Goal: Task Accomplishment & Management: Complete application form

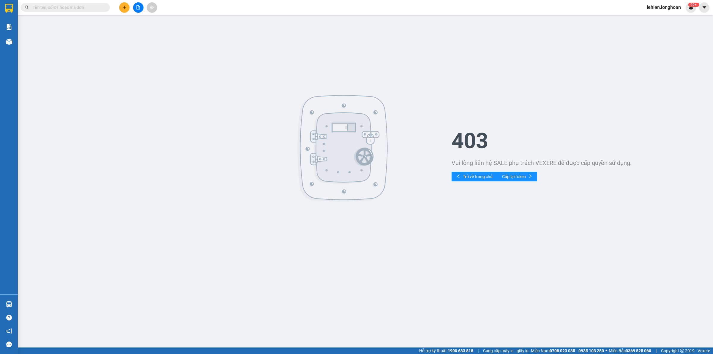
click at [94, 8] on input "text" at bounding box center [68, 7] width 70 height 7
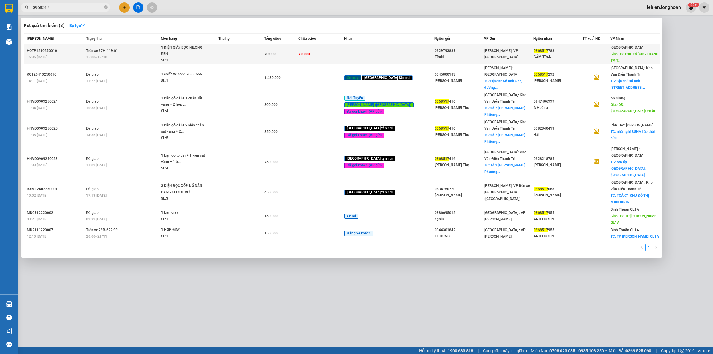
type input "0968517"
click at [126, 59] on div "15:00 [DATE]" at bounding box center [123, 57] width 74 height 7
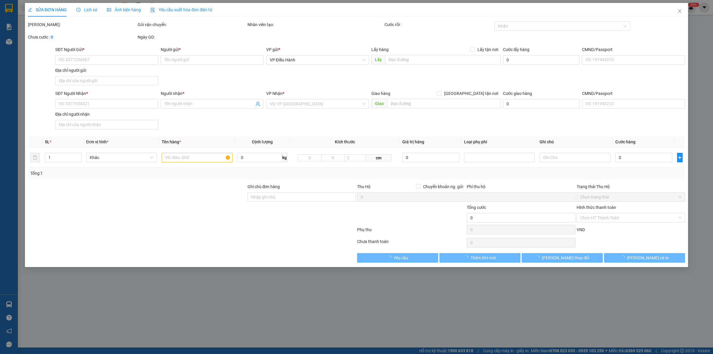
type input "0329793839"
type input "TRÂN"
type input "0968517788"
type input "CẨM TRÂN"
type input "ĐẦU ĐƯỜNG TRÁNH TP. [GEOGRAPHIC_DATA]"
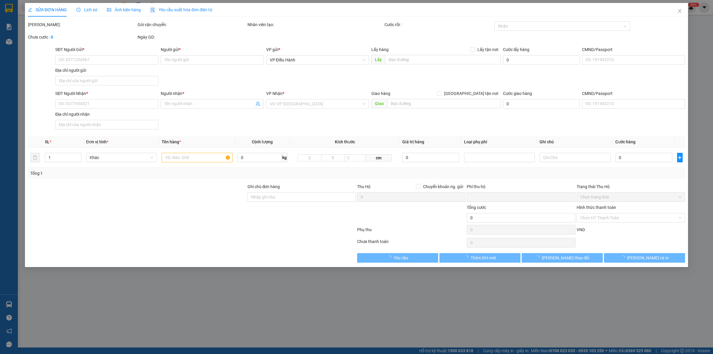
type input "0"
type input "70.000"
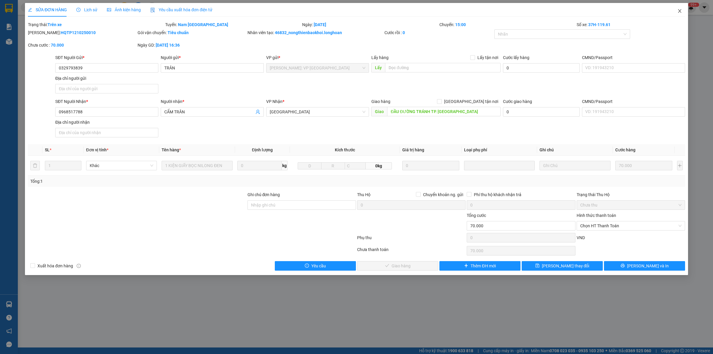
click at [680, 7] on span "Close" at bounding box center [679, 11] width 17 height 17
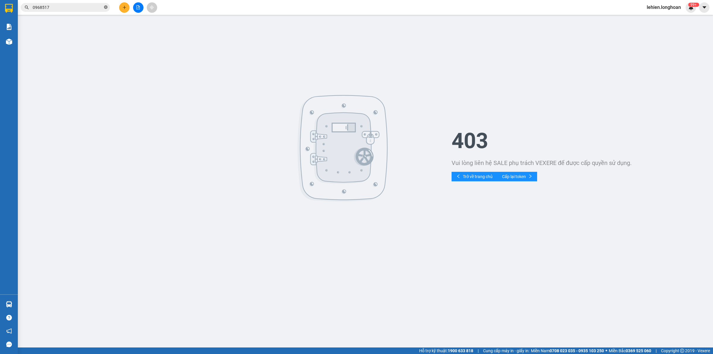
click at [104, 6] on icon "close-circle" at bounding box center [106, 7] width 4 height 4
paste input "0969871639"
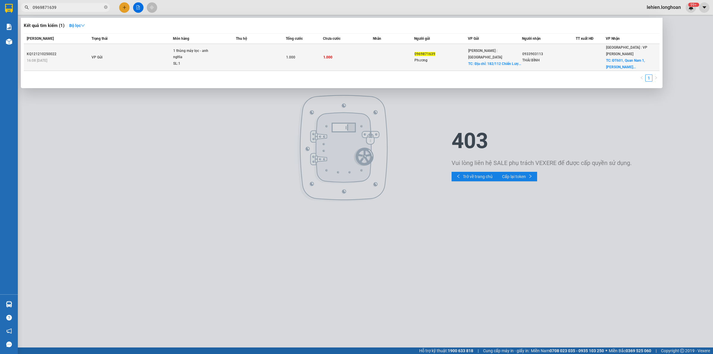
type input "0969871639"
click at [136, 59] on td "VP Gửi" at bounding box center [131, 57] width 83 height 27
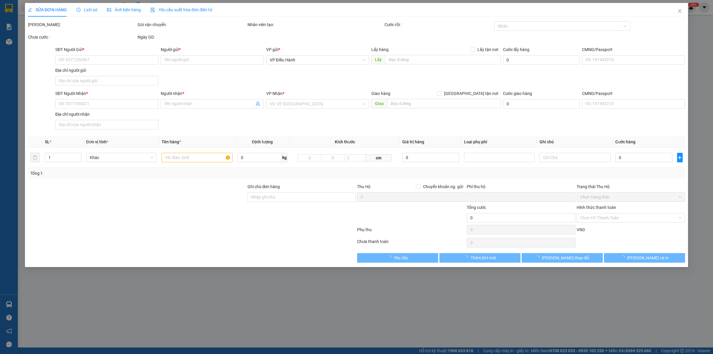
type input "0969871639"
type input "Phương"
checkbox input "true"
type input "Địa chỉ: [STREET_ADDRESS]"
type input "0933903113"
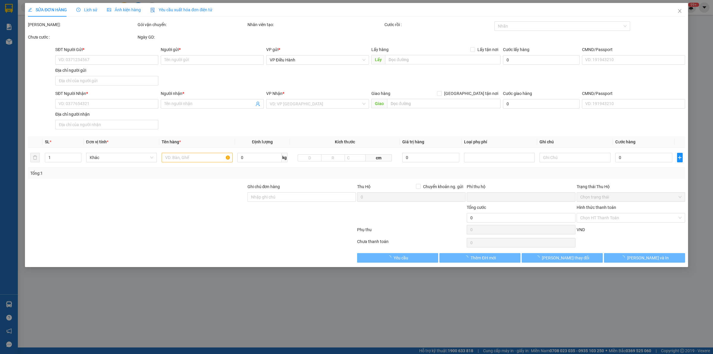
type input "THÁI BÌNH"
checkbox input "true"
type input "ĐT601, Quan Nam 1, Hòa Vang, [GEOGRAPHIC_DATA], [GEOGRAPHIC_DATA]"
type input "0"
type input "1.000"
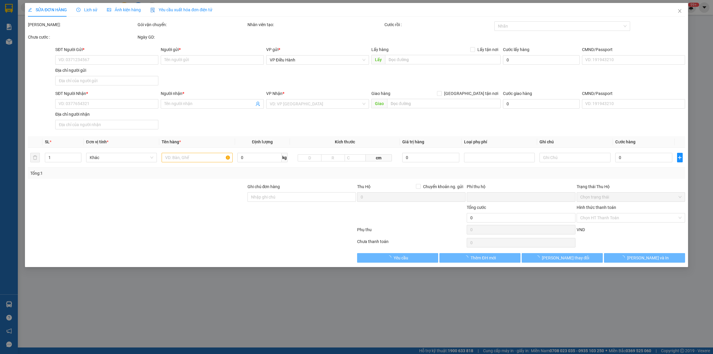
type input "1.000"
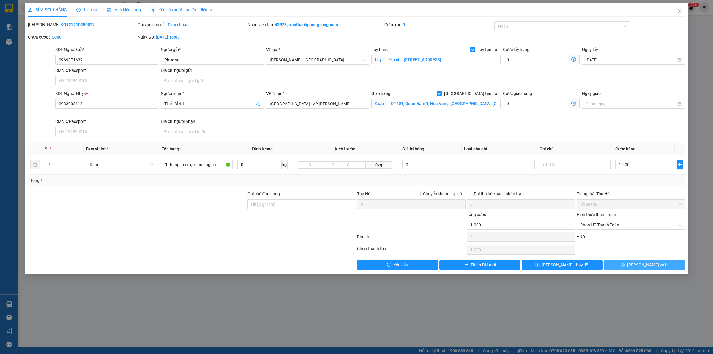
click at [658, 267] on button "[PERSON_NAME] và In" at bounding box center [644, 265] width 81 height 10
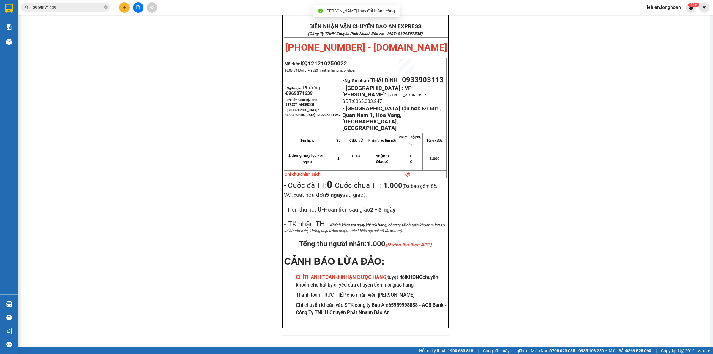
scroll to position [30, 0]
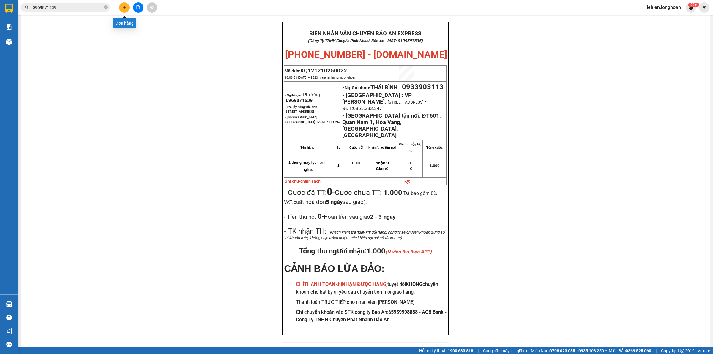
click at [103, 6] on span "0969871639" at bounding box center [65, 7] width 89 height 9
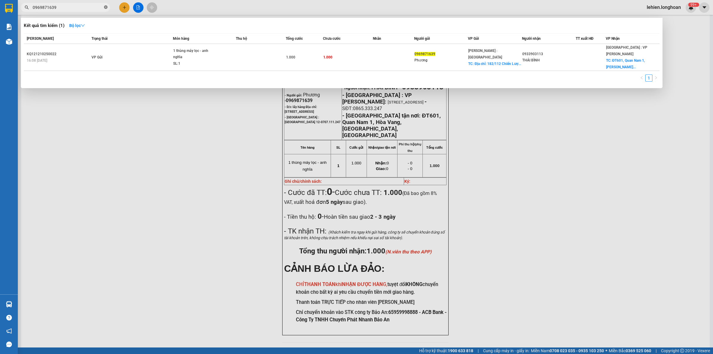
click at [106, 5] on span at bounding box center [106, 8] width 4 height 6
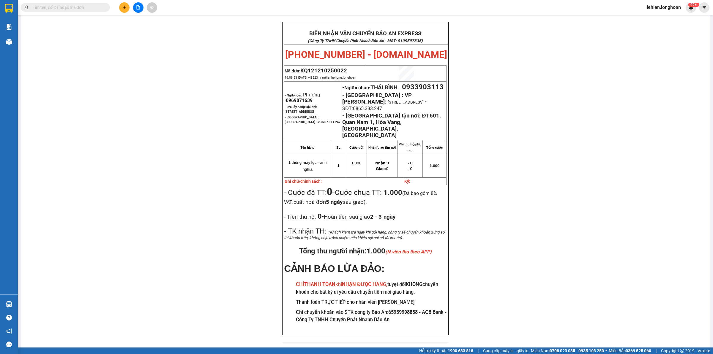
paste input "0813519182"
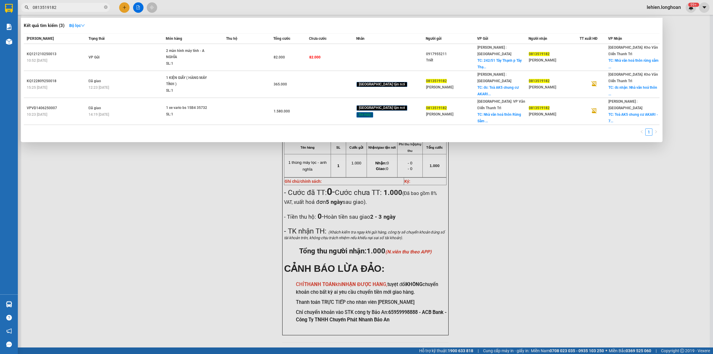
type input "0813519182"
click at [104, 7] on icon "close-circle" at bounding box center [106, 7] width 4 height 4
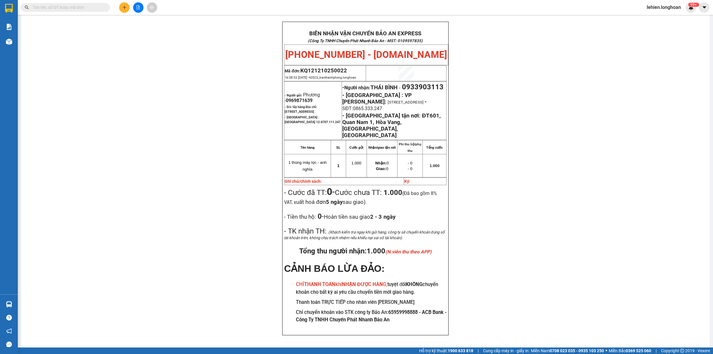
paste input "0777261192"
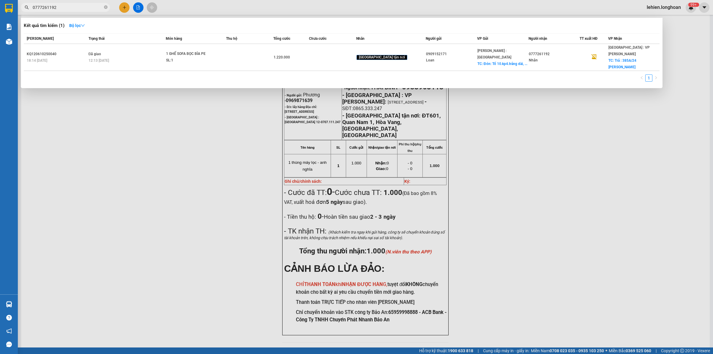
type input "0777261192"
click at [104, 8] on icon "close-circle" at bounding box center [106, 7] width 4 height 4
paste input "0989941080"
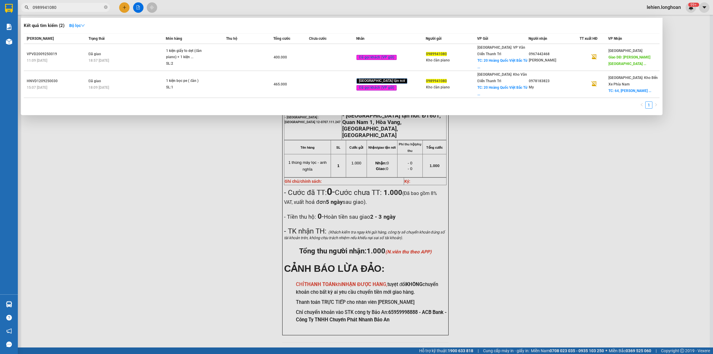
type input "0989941080"
click at [105, 7] on icon "close-circle" at bounding box center [106, 7] width 4 height 4
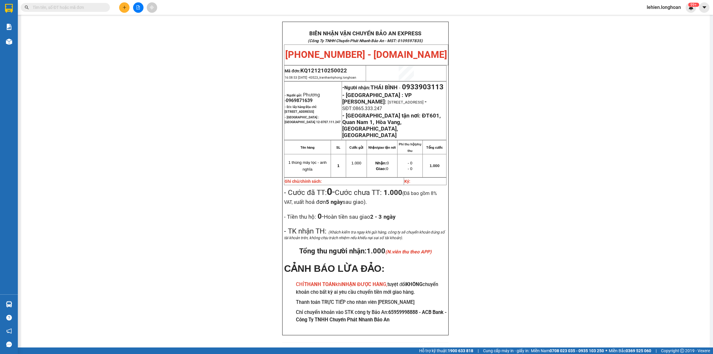
paste input "0939399929"
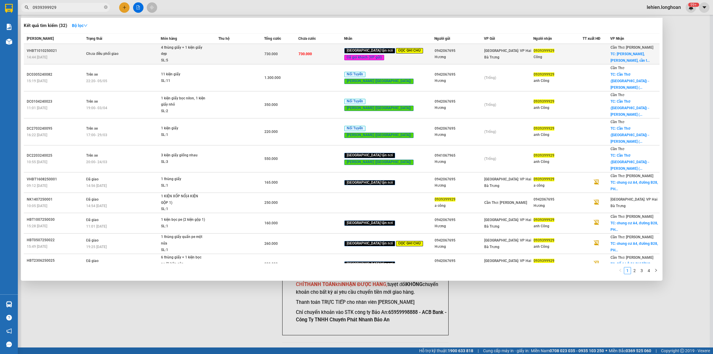
type input "0939399929"
click at [182, 53] on div "4 thùng giấy + 1 kiện giấy dẹp" at bounding box center [183, 51] width 45 height 13
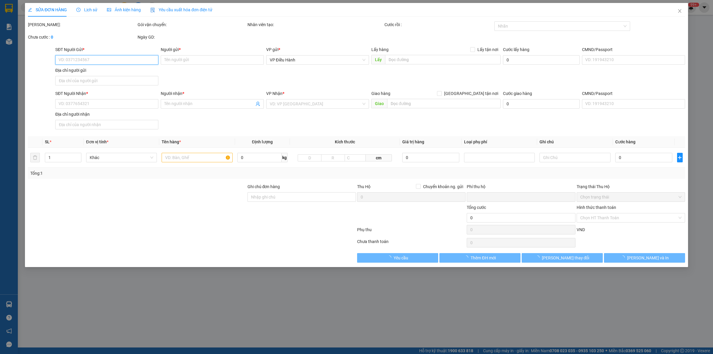
type input "0942067695"
type input "Hương"
type input "0939399929"
type input "Công"
checkbox input "true"
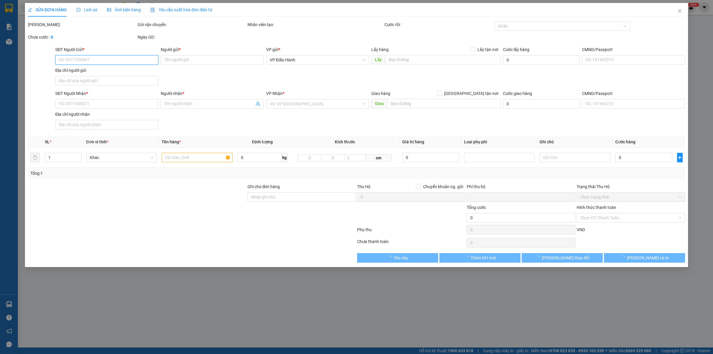
type input "[PERSON_NAME], [PERSON_NAME], [GEOGRAPHIC_DATA]"
type input "Hàng chính sách, giao nguyên kiện hư vỡ không đền"
type input "0"
type input "730.000"
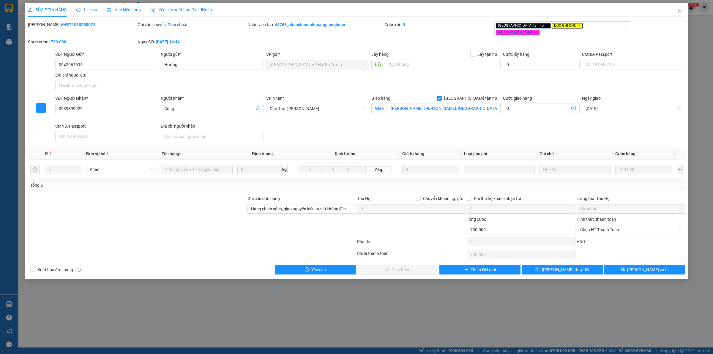
click at [86, 5] on div "Lịch sử" at bounding box center [86, 10] width 21 height 14
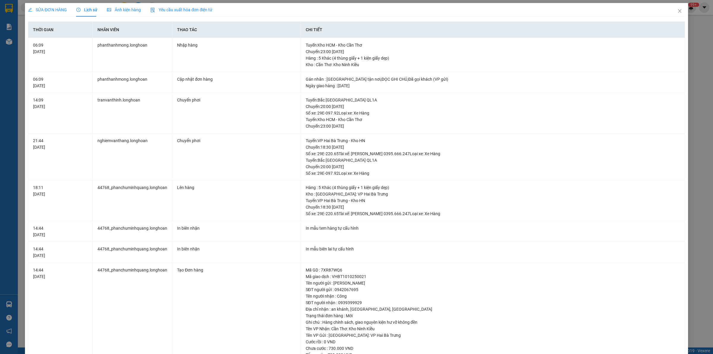
click at [53, 14] on div "SỬA ĐƠN HÀNG" at bounding box center [47, 10] width 39 height 14
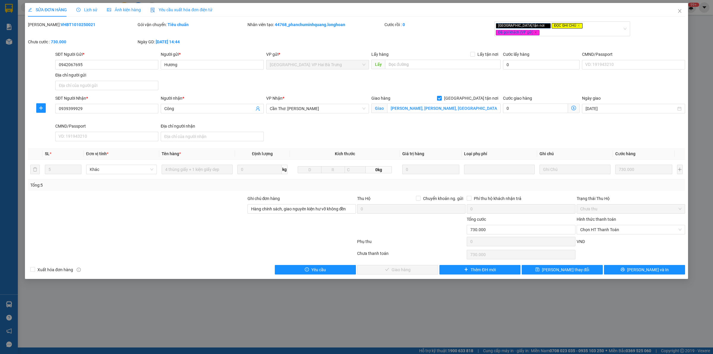
click at [92, 8] on span "Lịch sử" at bounding box center [86, 9] width 21 height 5
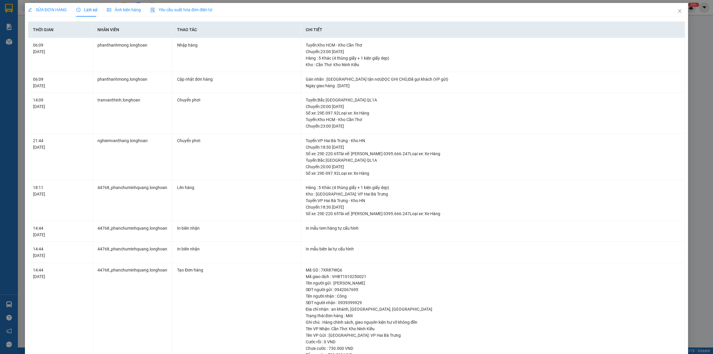
click at [54, 11] on span "SỬA ĐƠN HÀNG" at bounding box center [47, 9] width 39 height 5
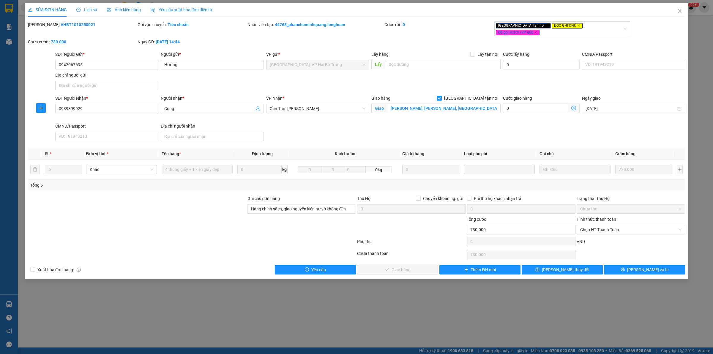
click at [61, 24] on b "VHBT1010250021" at bounding box center [78, 24] width 35 height 5
copy b "VHBT1010250021"
click at [92, 10] on span "Lịch sử" at bounding box center [86, 9] width 21 height 5
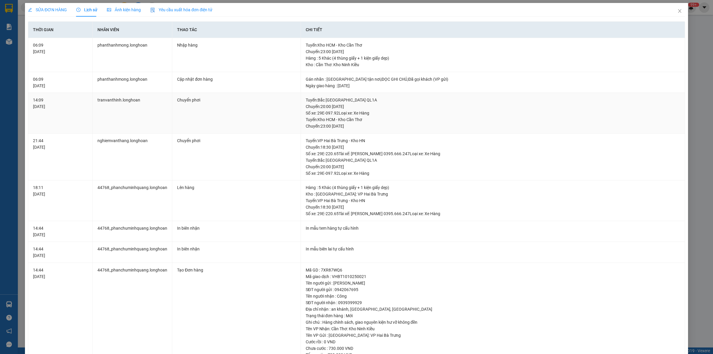
drag, startPoint x: 317, startPoint y: 101, endPoint x: 364, endPoint y: 108, distance: 48.3
click at [364, 108] on div "Tuyến : [GEOGRAPHIC_DATA] QL1A Chuyến: 20:00 [DATE] Số xe: 29E-097.92 Loại xe: …" at bounding box center [493, 107] width 374 height 20
copy div "Bắc [GEOGRAPHIC_DATA] QL1A Chuyến: 20:00 [DATE]"
click at [57, 8] on span "SỬA ĐƠN HÀNG" at bounding box center [47, 9] width 39 height 5
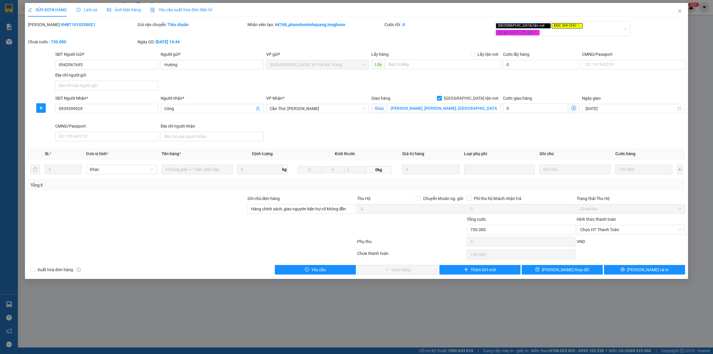
click at [86, 5] on div "Lịch sử" at bounding box center [86, 10] width 21 height 14
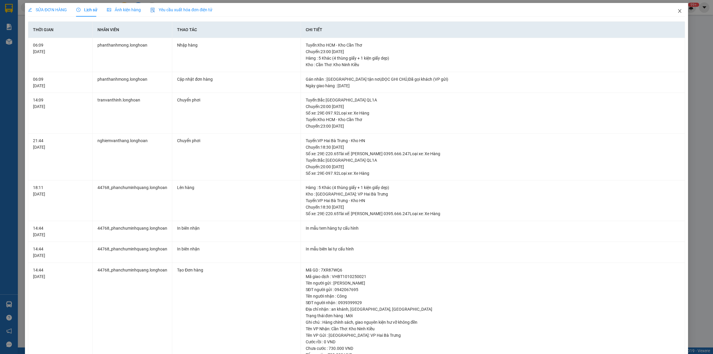
click at [677, 9] on span "Close" at bounding box center [679, 11] width 17 height 17
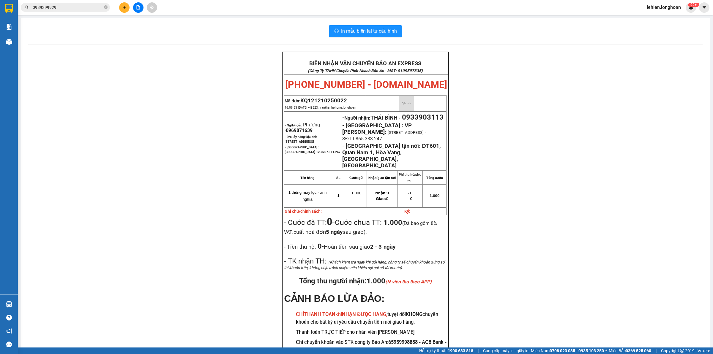
click at [106, 7] on icon "close-circle" at bounding box center [106, 7] width 4 height 4
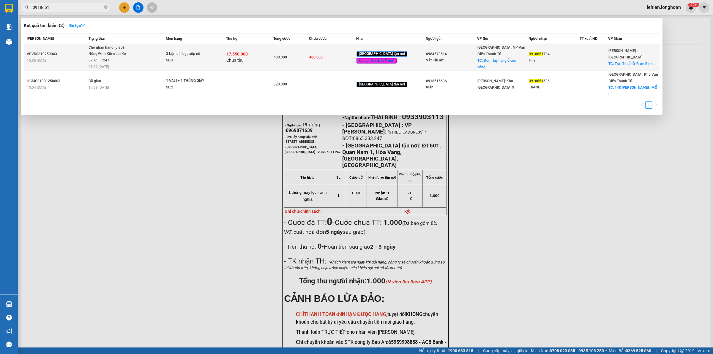
type input "0918651"
click at [145, 45] on span "Chờ nhận hàng (giao) Nông Đình Kiểm Lái Xe 0707111247 09:32 [DATE]" at bounding box center [126, 57] width 77 height 25
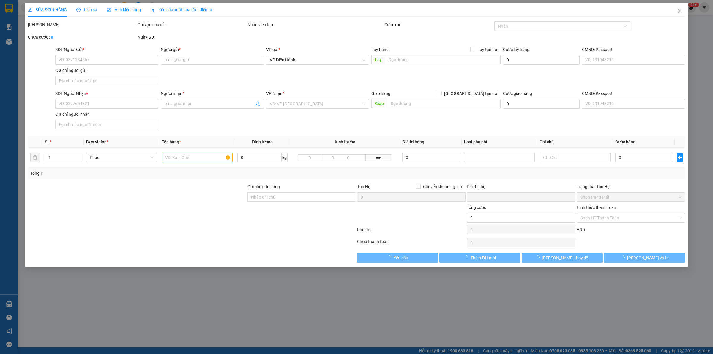
type input "0984570514"
type input "Vật liệu art"
checkbox input "true"
type input "Đón : lấy hàng ở cụm công nghiệp [GEOGRAPHIC_DATA], [PERSON_NAME]"
type input "0918651704"
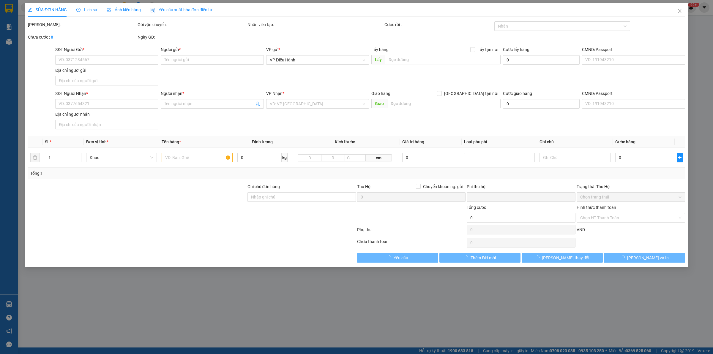
type input "Huy"
checkbox input "true"
type input "Trả : 7d Lồ Ô, P. An Bình, [GEOGRAPHIC_DATA], [GEOGRAPHIC_DATA]"
type input "400.000"
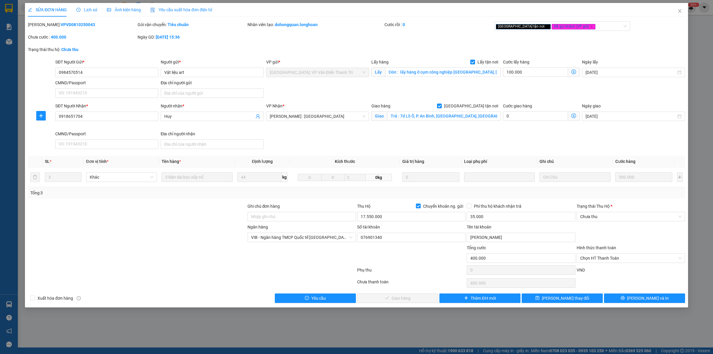
click at [87, 12] on span "Lịch sử" at bounding box center [86, 9] width 21 height 5
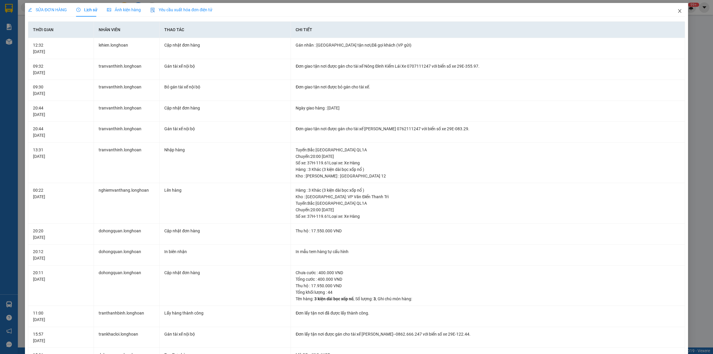
click at [671, 6] on span "Close" at bounding box center [679, 11] width 17 height 17
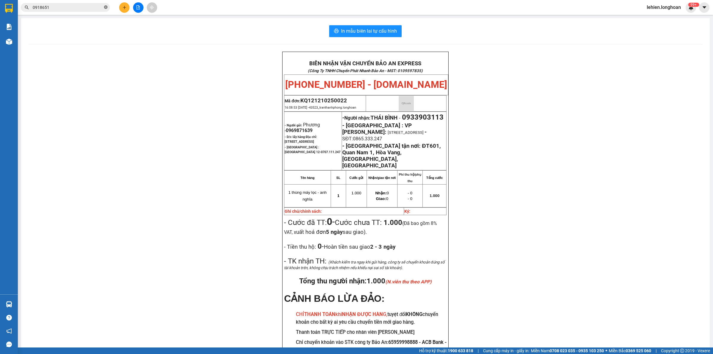
click at [107, 8] on icon "close-circle" at bounding box center [106, 7] width 4 height 4
paste input "0977309160"
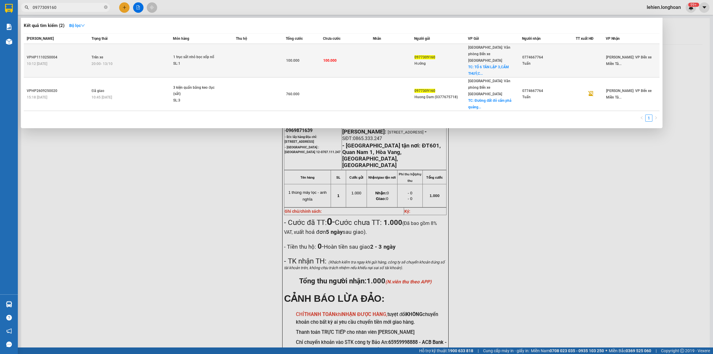
type input "0977309160"
click at [122, 61] on div "20:00 [DATE]" at bounding box center [131, 64] width 81 height 7
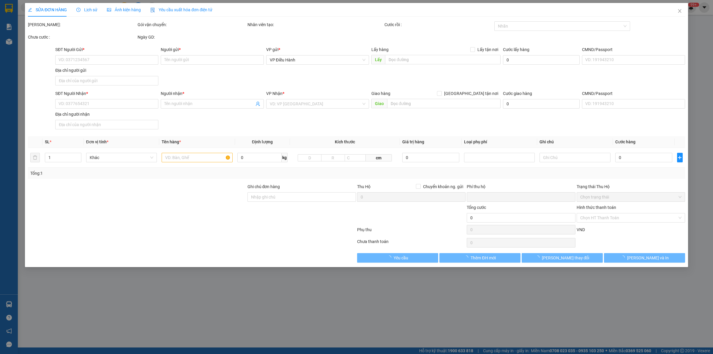
type input "0977309160"
type input "Hướng"
checkbox input "true"
type input "TỔ 6 TÂN LẬP 3,[GEOGRAPHIC_DATA],[GEOGRAPHIC_DATA],[GEOGRAPHIC_DATA]"
type input "0774667764"
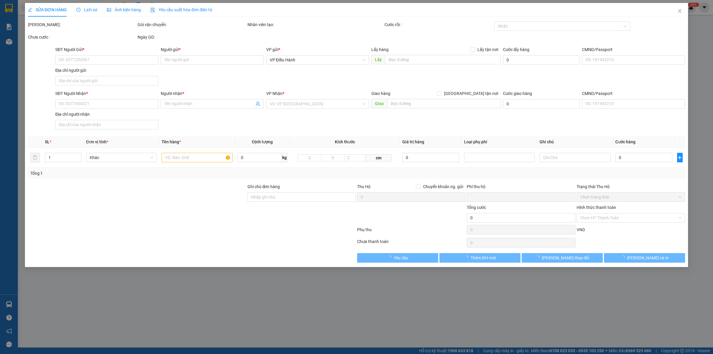
type input "Tuấn"
type input "0"
type input "100.000"
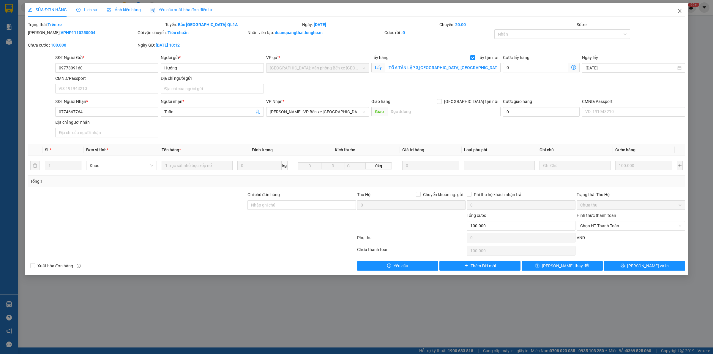
click at [680, 10] on icon "close" at bounding box center [679, 11] width 3 height 4
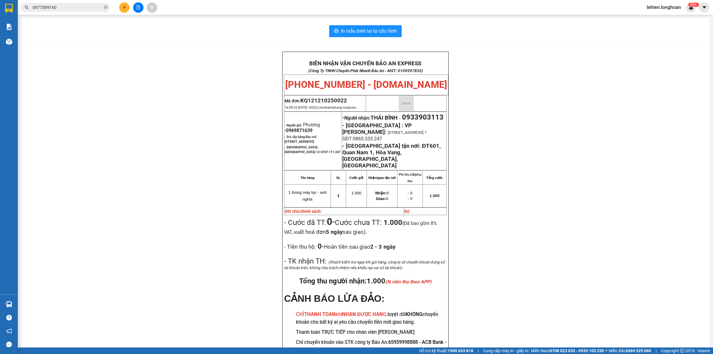
click at [105, 5] on span at bounding box center [106, 8] width 4 height 6
paste input "0384403395"
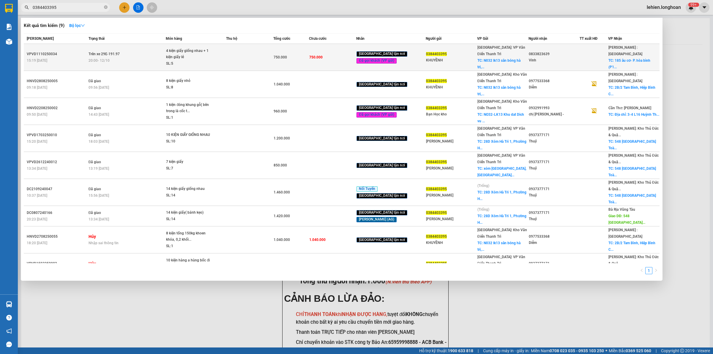
type input "0384403395"
click at [190, 54] on div "4 kiện giấy giống nhau + 1 kiện giấy lẻ" at bounding box center [188, 54] width 45 height 13
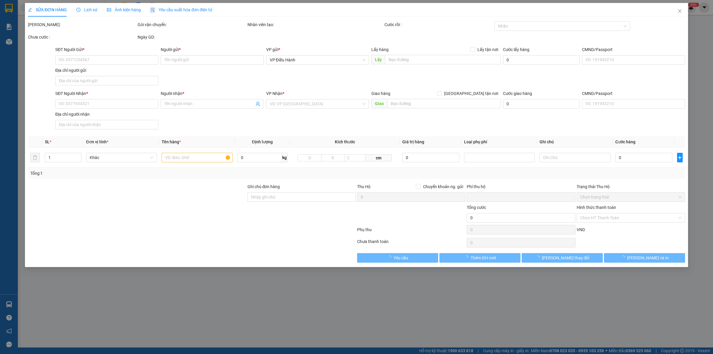
type input "0384403395"
type input "KHUYỀNH"
checkbox input "true"
type input "N032 lk13 sân bóng [GEOGRAPHIC_DATA], [GEOGRAPHIC_DATA], [GEOGRAPHIC_DATA], [GE…"
type input "0833823639"
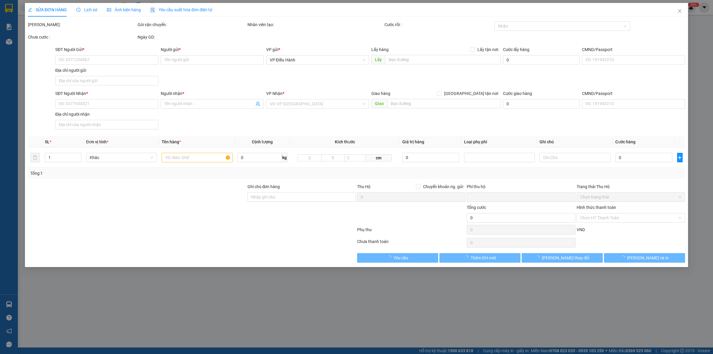
type input "Vinh"
checkbox input "true"
type input "185 âu cơ- P. hòa bình (P14 cũ) , Q11, TPCHM"
type input "0"
type input "750.000"
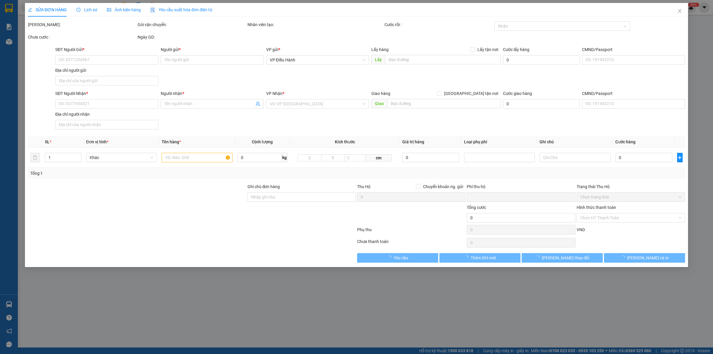
type input "750.000"
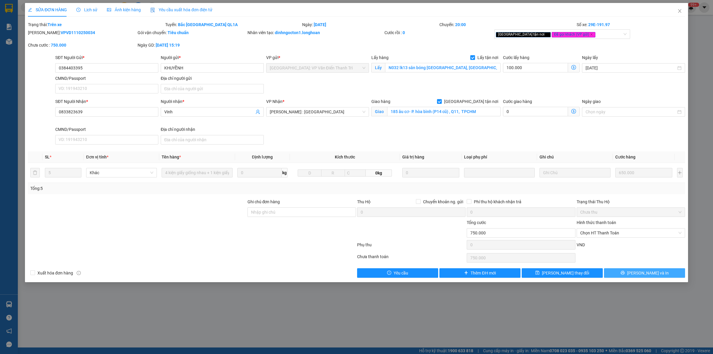
click at [625, 274] on icon "printer" at bounding box center [622, 273] width 4 height 4
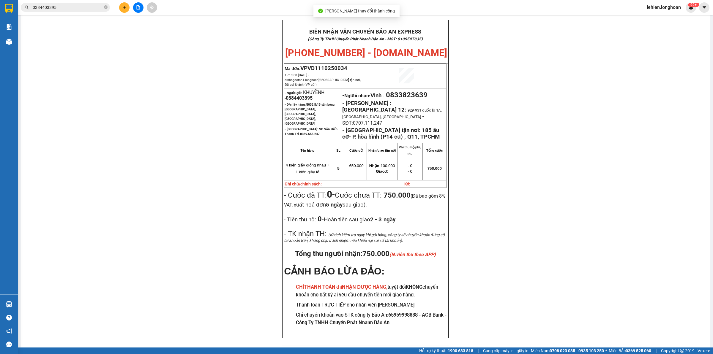
scroll to position [30, 0]
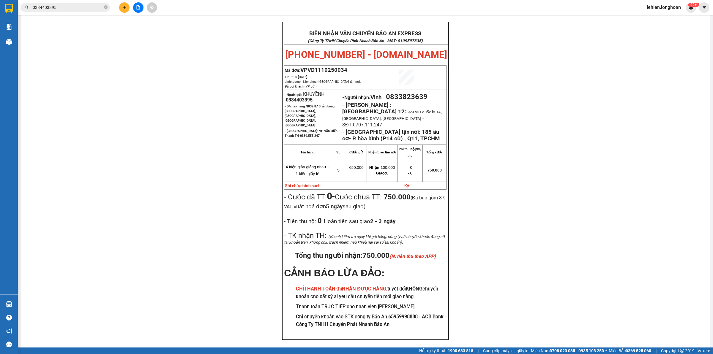
click at [108, 9] on span "0384403395" at bounding box center [65, 7] width 89 height 9
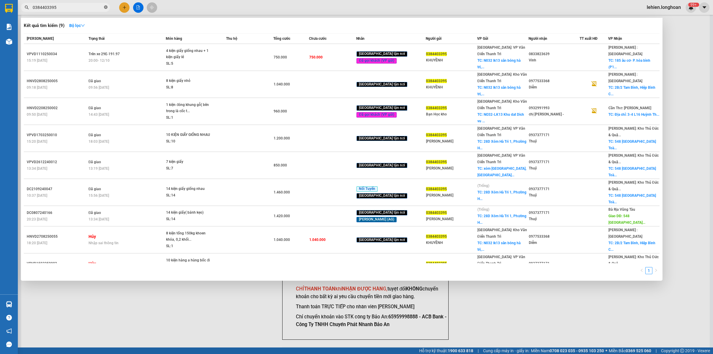
click at [105, 9] on span at bounding box center [106, 8] width 4 height 6
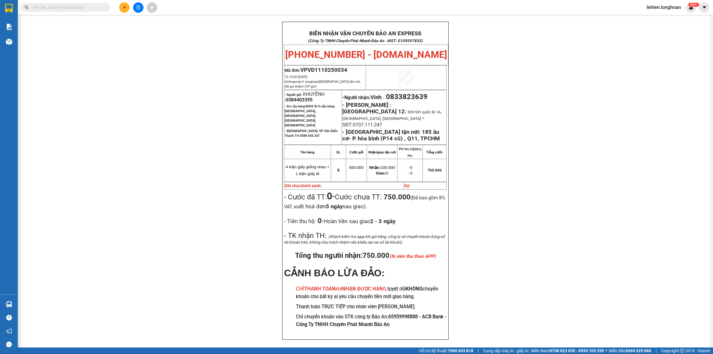
paste input "0977309160"
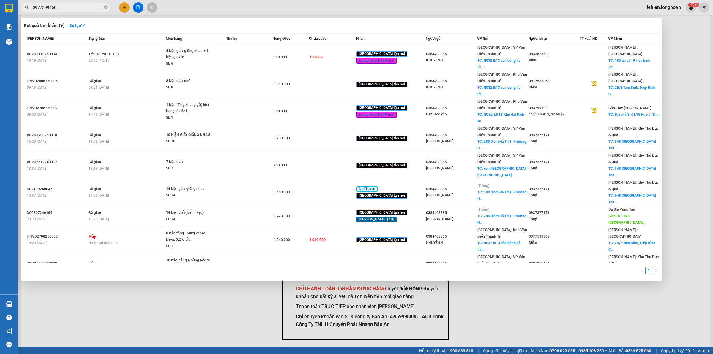
type input "0977309160"
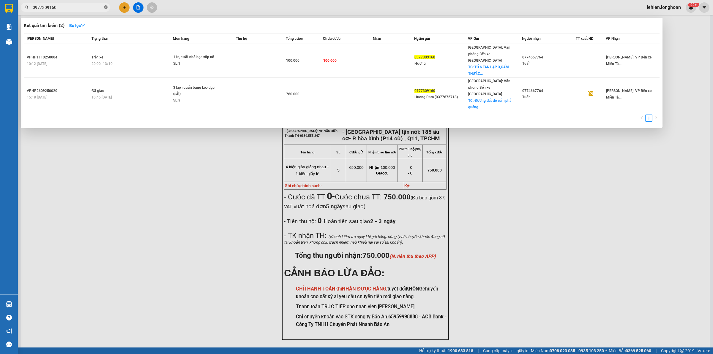
click at [106, 8] on icon "close-circle" at bounding box center [106, 7] width 4 height 4
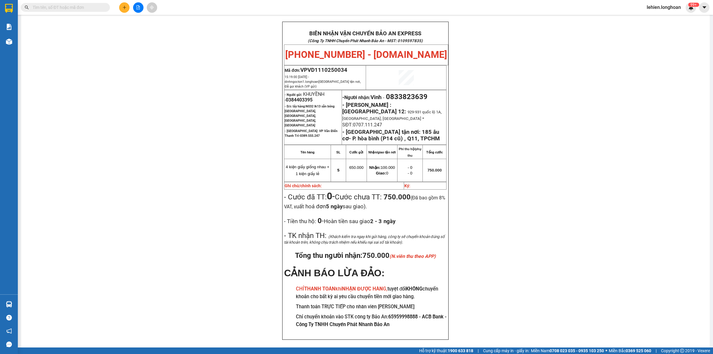
paste input "0912387983"
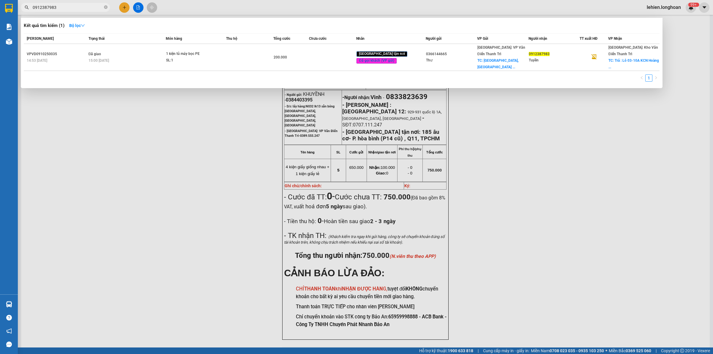
type input "0912387983"
click at [103, 5] on span "0912387983" at bounding box center [65, 7] width 89 height 9
click at [105, 8] on icon "close-circle" at bounding box center [106, 7] width 4 height 4
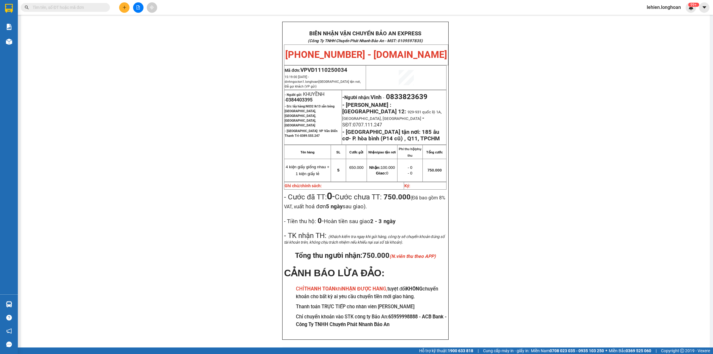
paste input "0989003666"
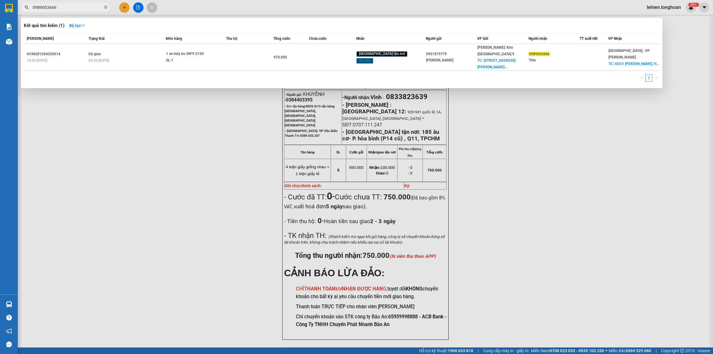
type input "0989003666"
click at [105, 10] on span at bounding box center [106, 7] width 4 height 7
click at [110, 5] on div "0989003666" at bounding box center [58, 7] width 116 height 9
click at [102, 7] on input "0989003666" at bounding box center [68, 7] width 70 height 7
click at [103, 7] on span "0989003666" at bounding box center [65, 7] width 89 height 9
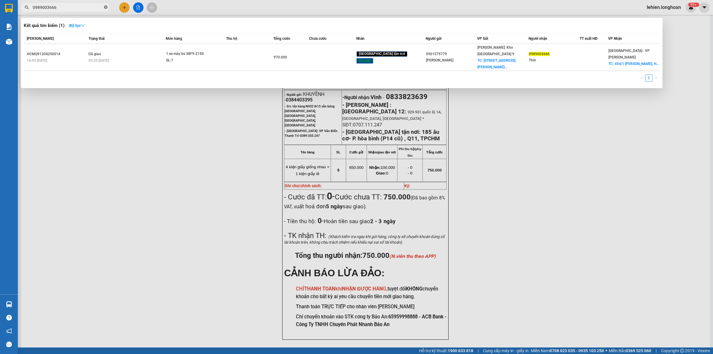
click at [104, 7] on icon "close-circle" at bounding box center [106, 7] width 4 height 4
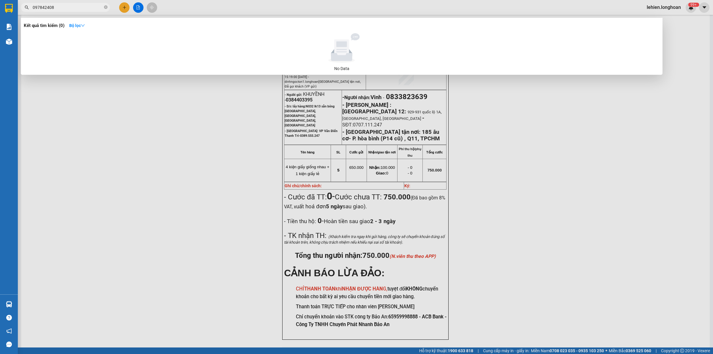
type input "097842408"
click at [105, 6] on icon "close-circle" at bounding box center [106, 7] width 4 height 4
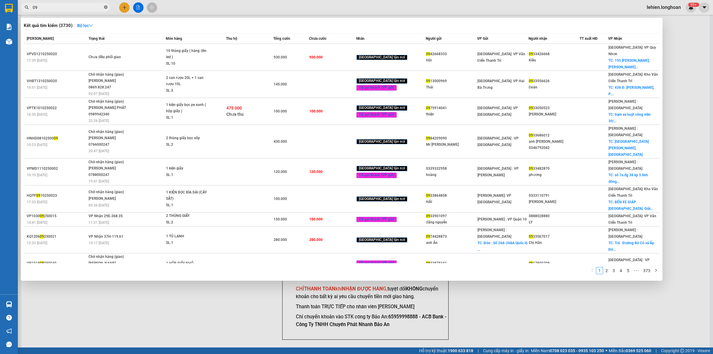
type input "0"
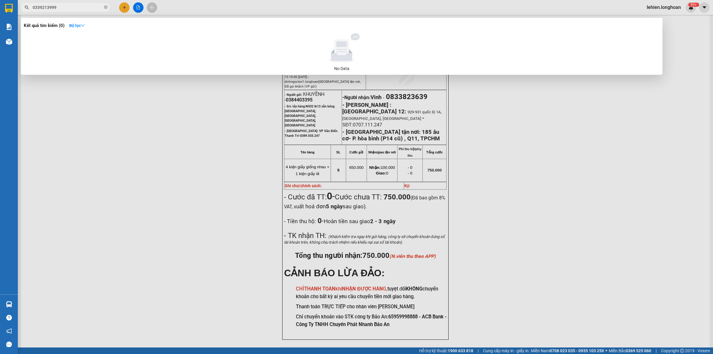
type input "0339213999"
click at [108, 6] on span "0339213999" at bounding box center [65, 7] width 89 height 9
click at [103, 9] on span "0339213999" at bounding box center [65, 7] width 89 height 9
click at [107, 9] on icon "close-circle" at bounding box center [106, 7] width 4 height 4
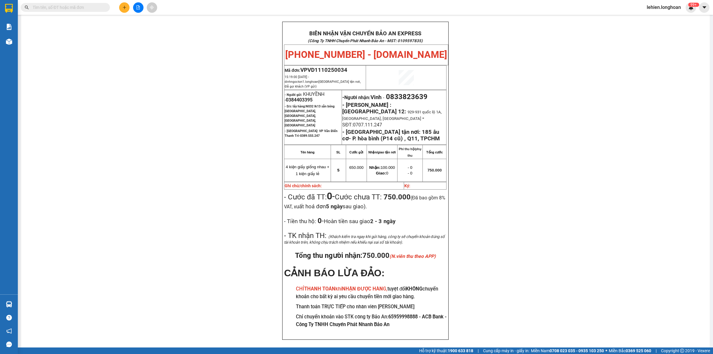
paste input "0975397484"
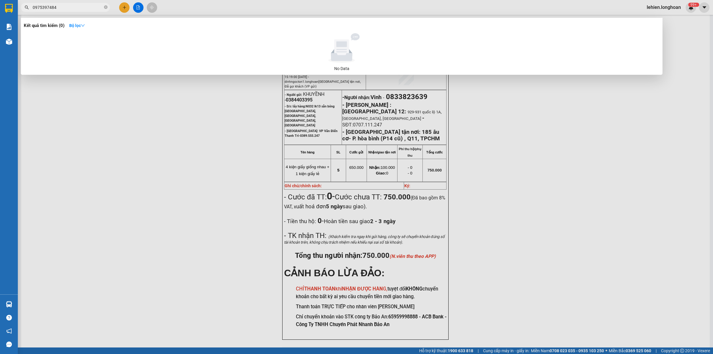
type input "0975397484"
click at [105, 9] on span at bounding box center [106, 8] width 4 height 6
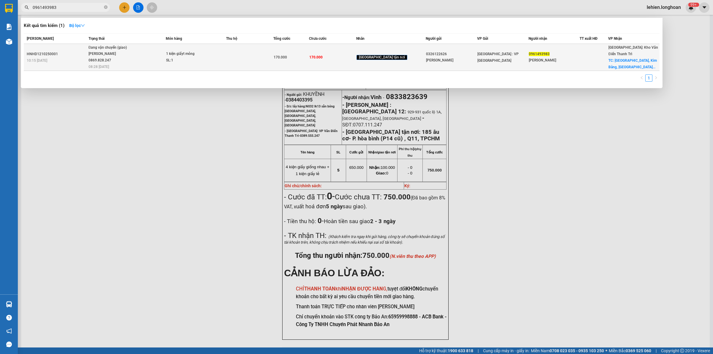
type input "0961493983"
click at [164, 57] on span "Đang vận chuyển (giao) [PERSON_NAME] 0869.828.247 08:28 [DATE]" at bounding box center [126, 57] width 77 height 25
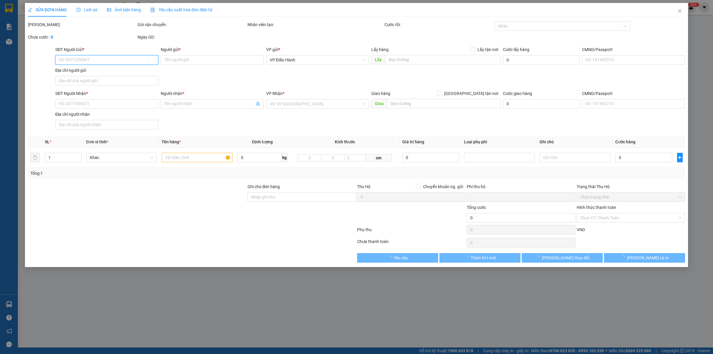
type input "0326122626"
type input "[PERSON_NAME]"
type input "0961493983"
type input "[PERSON_NAME]"
checkbox input "true"
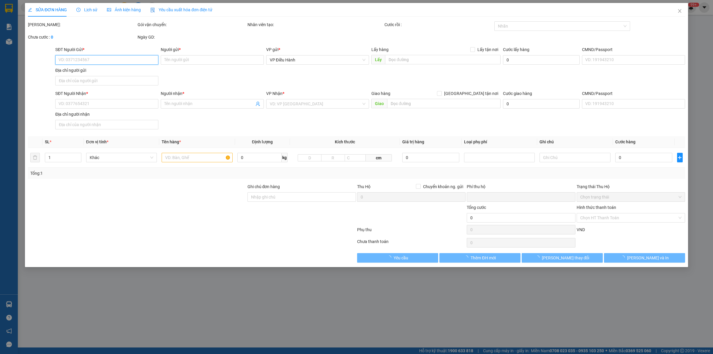
type input "[GEOGRAPHIC_DATA], Kim Bảng, [GEOGRAPHIC_DATA]"
type input "Giao nguyên kiện - hư vỡ không đền"
type input "0"
type input "170.000"
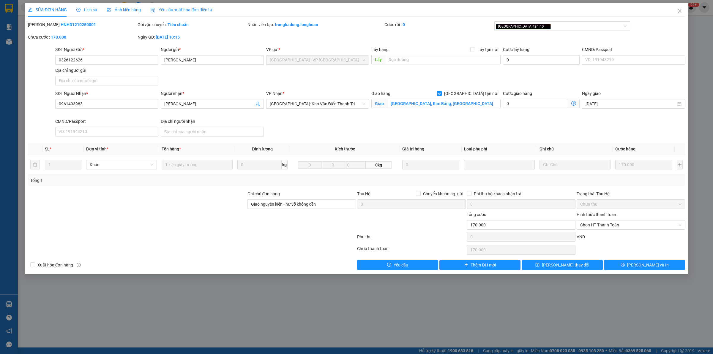
click at [85, 7] on span "Lịch sử" at bounding box center [86, 9] width 21 height 5
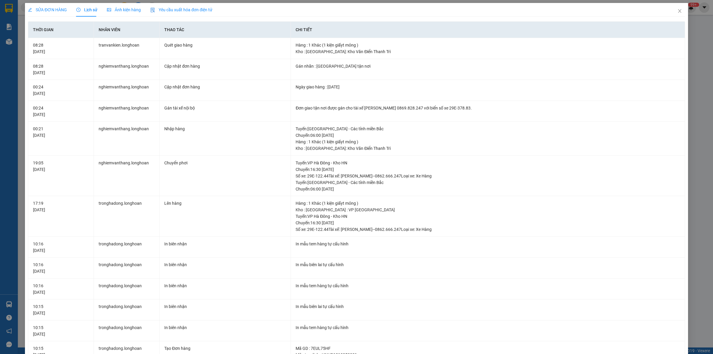
click at [51, 7] on span "SỬA ĐƠN HÀNG" at bounding box center [47, 9] width 39 height 5
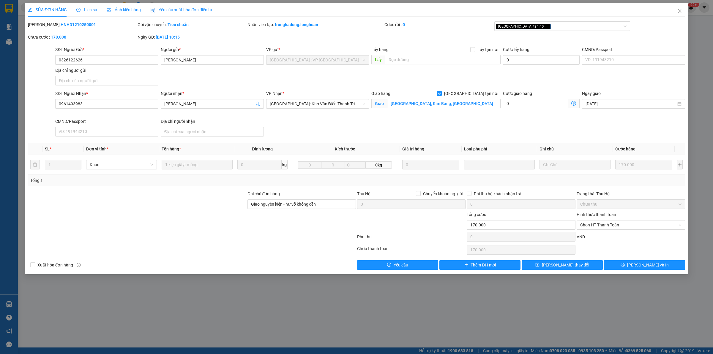
click at [80, 4] on div "Lịch sử" at bounding box center [86, 10] width 21 height 14
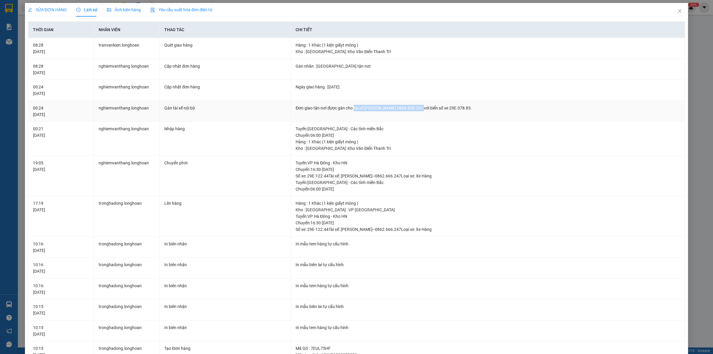
drag, startPoint x: 352, startPoint y: 109, endPoint x: 414, endPoint y: 109, distance: 62.4
click at [414, 109] on div "Đơn giao tận nơi được gán cho tài xế [PERSON_NAME] 0869.828.247 với biển số xe …" at bounding box center [487, 108] width 384 height 7
copy div "tài xế [PERSON_NAME] 0869.828.247"
click at [677, 12] on span "Close" at bounding box center [679, 11] width 17 height 17
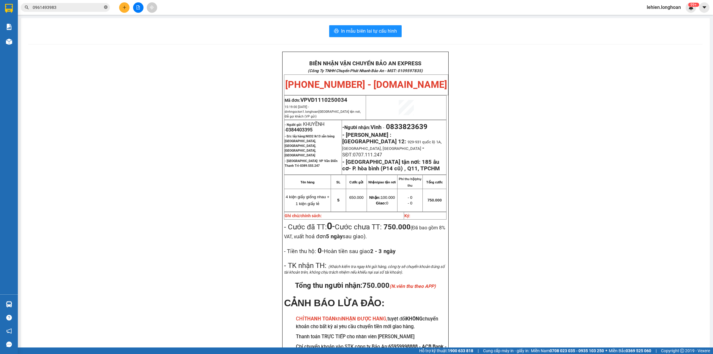
click at [106, 7] on icon "close-circle" at bounding box center [106, 7] width 4 height 4
type input "0"
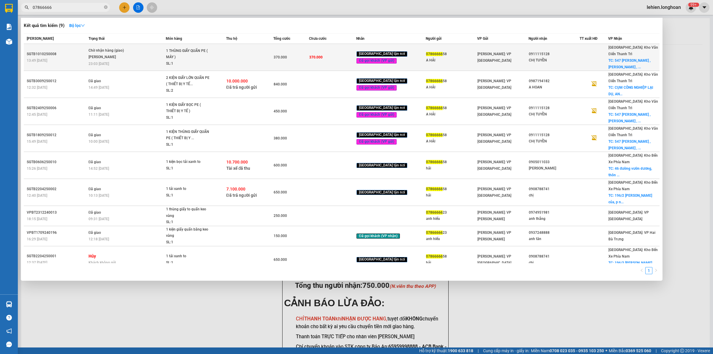
type input "07866666"
click at [164, 54] on span "Chờ nhận hàng (giao) [PERSON_NAME] 23:03 [DATE]" at bounding box center [126, 57] width 77 height 18
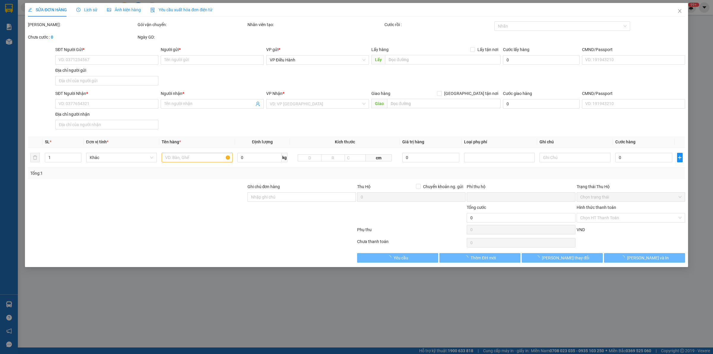
type input "0786666658"
type input "A HẢI"
type input "0911115128"
type input "CHỊ TUYỀN"
checkbox input "true"
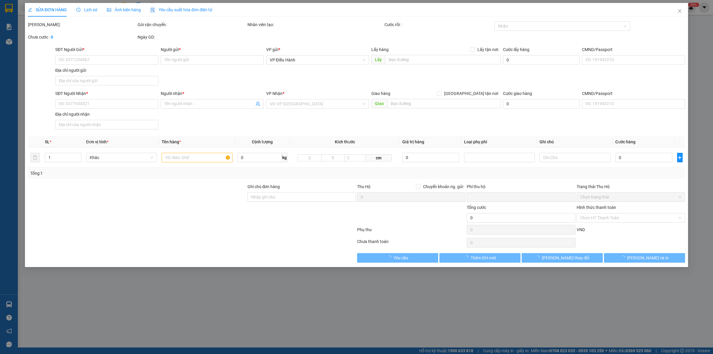
type input "547 [PERSON_NAME] , [PERSON_NAME] , [GEOGRAPHIC_DATA] , [GEOGRAPHIC_DATA]"
type input "NHẬN NGUYÊN KIỆN GIAO NGUYÊN KIỆN, HƯ VỠ K ĐỀN"
type input "0"
type input "370.000"
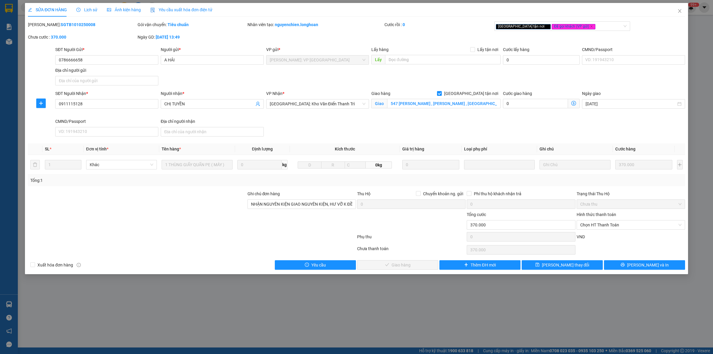
click at [76, 11] on icon "clock-circle" at bounding box center [78, 10] width 4 height 4
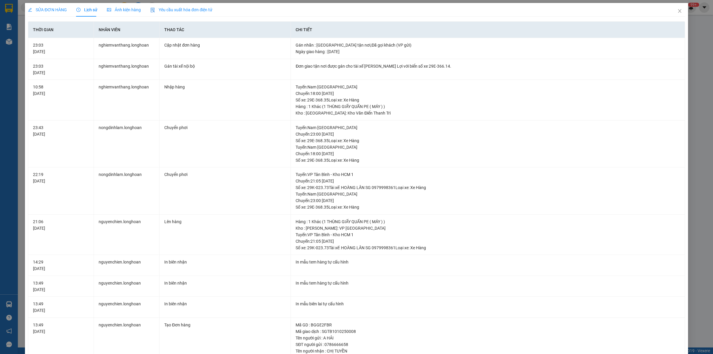
click at [38, 11] on span "SỬA ĐƠN HÀNG" at bounding box center [47, 9] width 39 height 5
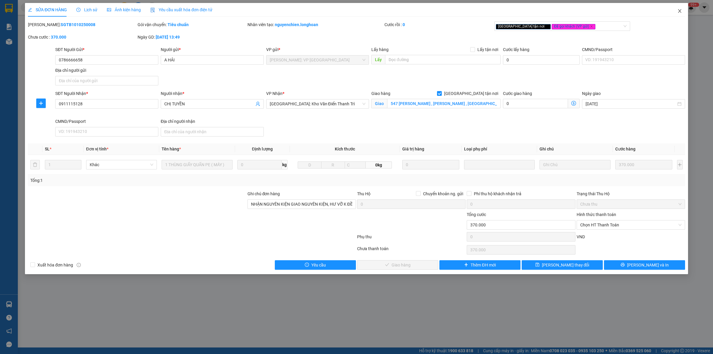
click at [681, 16] on span "Close" at bounding box center [679, 11] width 17 height 17
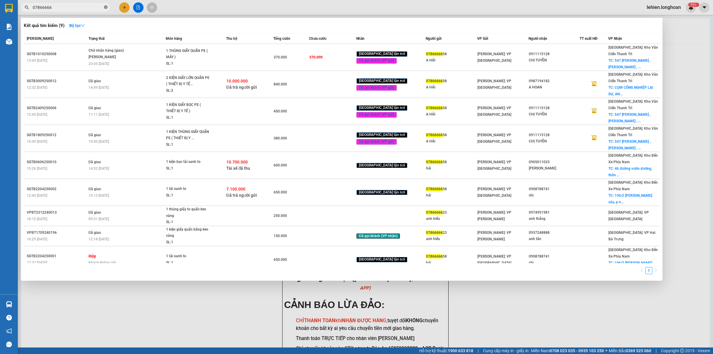
click at [106, 7] on icon "close-circle" at bounding box center [106, 7] width 4 height 4
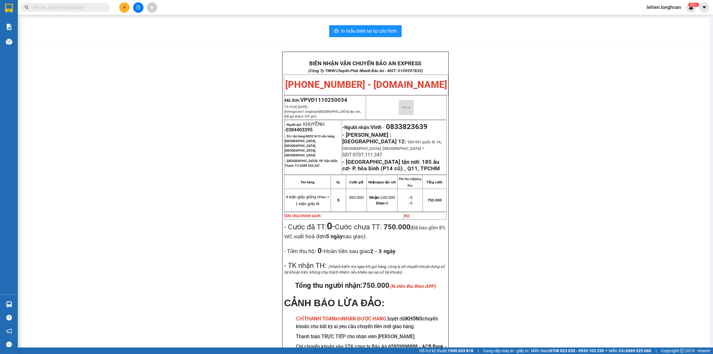
paste input "0848015678"
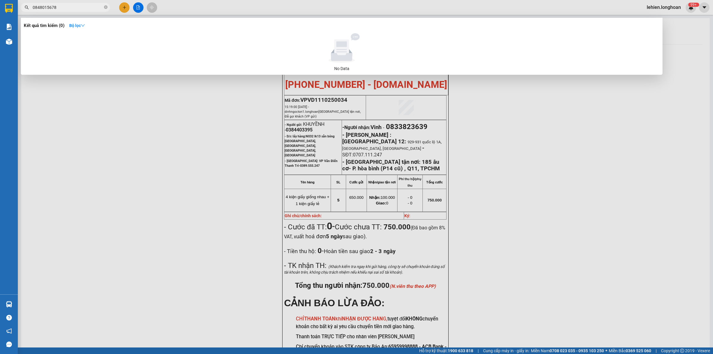
type input "0848015678"
click at [104, 8] on icon "close-circle" at bounding box center [106, 7] width 4 height 4
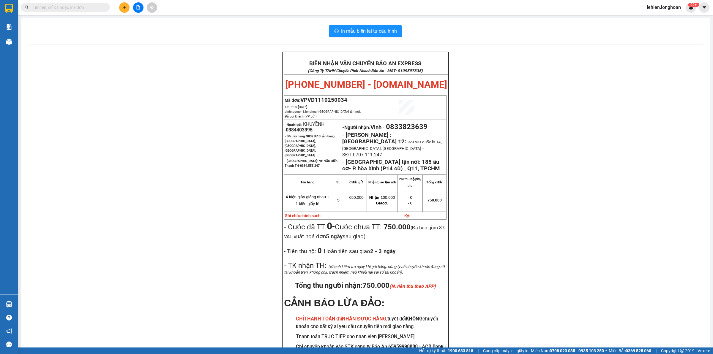
paste input "0386128460"
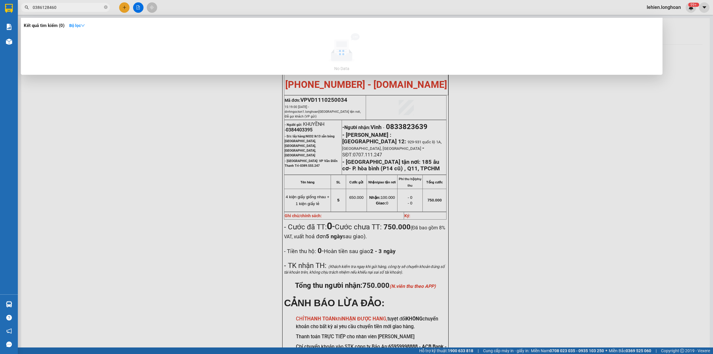
type input "0386128460"
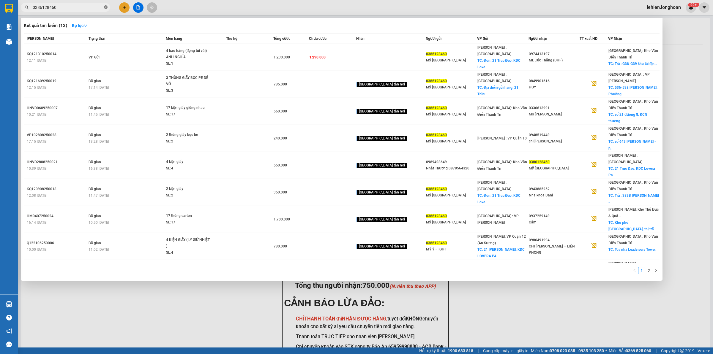
click at [105, 10] on span at bounding box center [106, 8] width 4 height 6
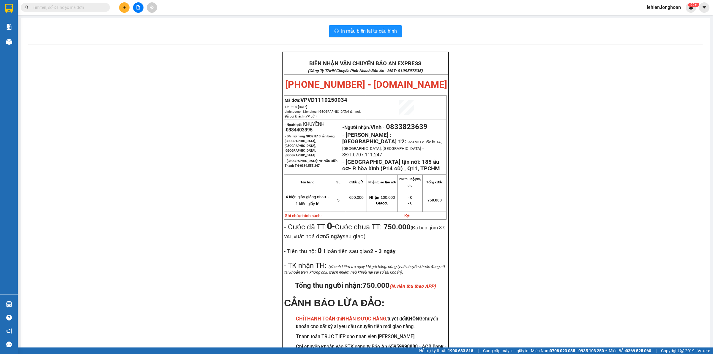
paste input "0386128460"
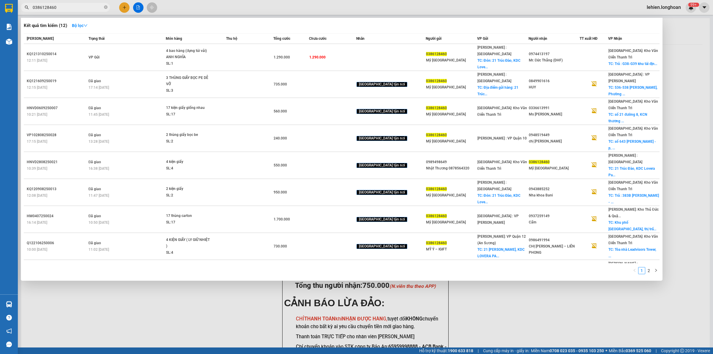
type input "0386128460"
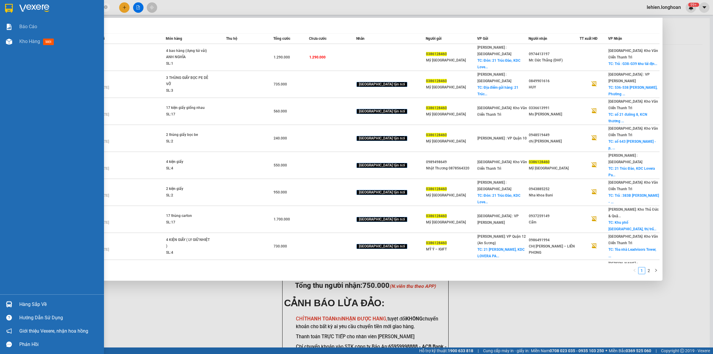
drag, startPoint x: 80, startPoint y: 6, endPoint x: 0, endPoint y: 10, distance: 79.7
click at [0, 10] on section "Kết quả tìm kiếm ( 12 ) Bộ lọc Mã ĐH Trạng thái Món hàng Thu hộ Tổng cước Chưa …" at bounding box center [356, 177] width 713 height 354
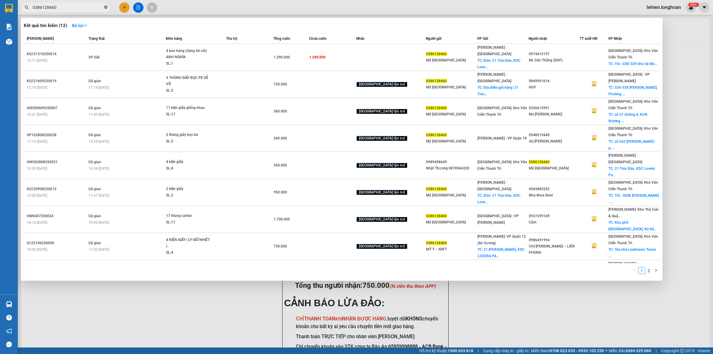
click at [105, 5] on span at bounding box center [106, 8] width 4 height 6
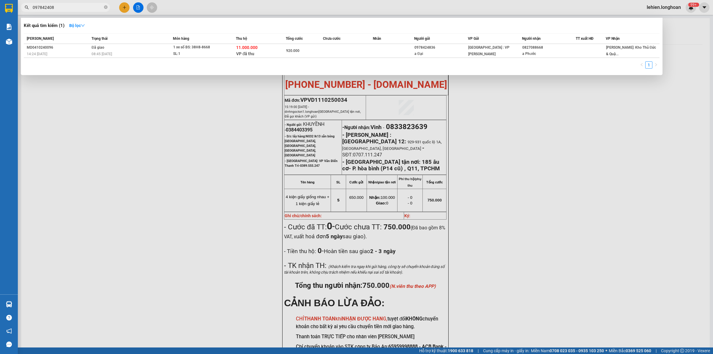
type input "0978424085"
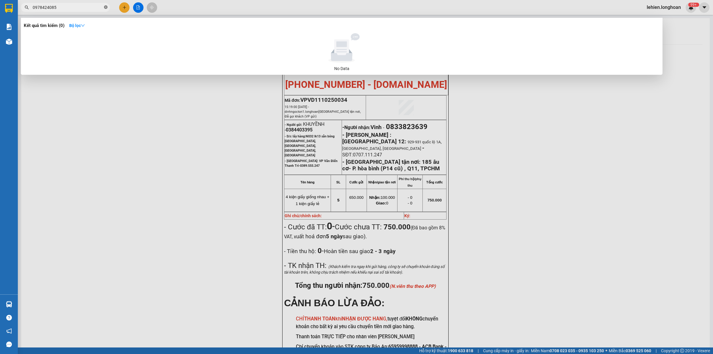
click at [106, 5] on span at bounding box center [106, 8] width 4 height 6
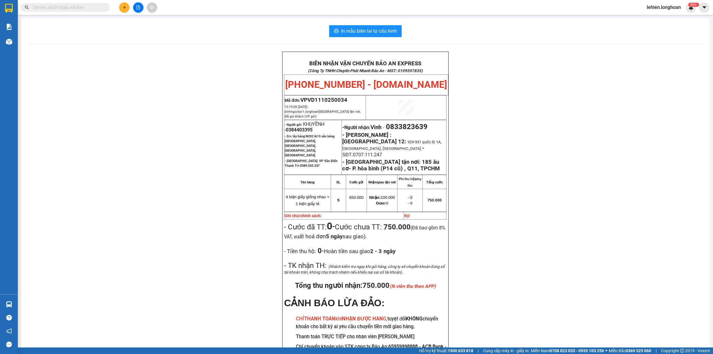
click at [100, 9] on input "text" at bounding box center [68, 7] width 70 height 7
paste input "0389456999"
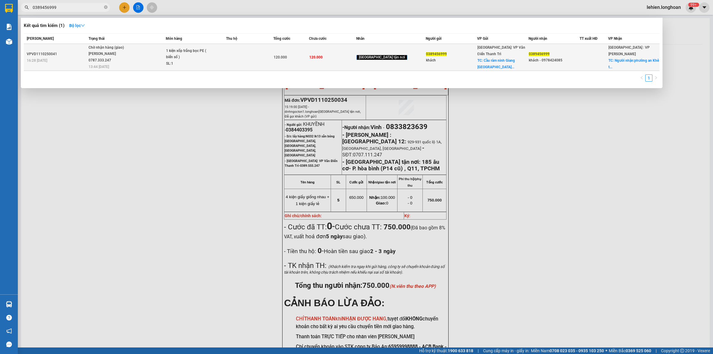
type input "0389456999"
click at [133, 63] on div "[PERSON_NAME] 0787.333.247" at bounding box center [110, 57] width 45 height 13
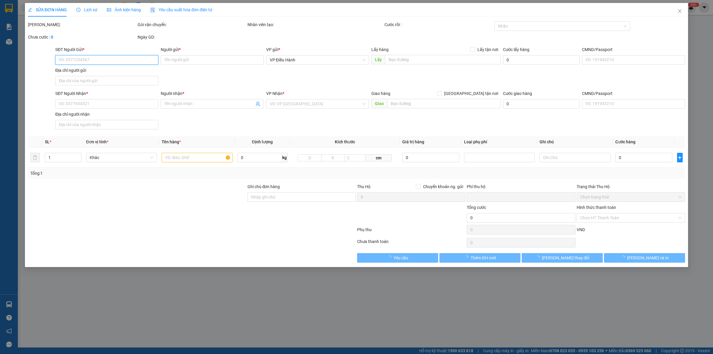
type input "0389456999"
type input "khách"
checkbox input "true"
type input "Cầu ràm ninh Giang [GEOGRAPHIC_DATA]"
type input "0389456999"
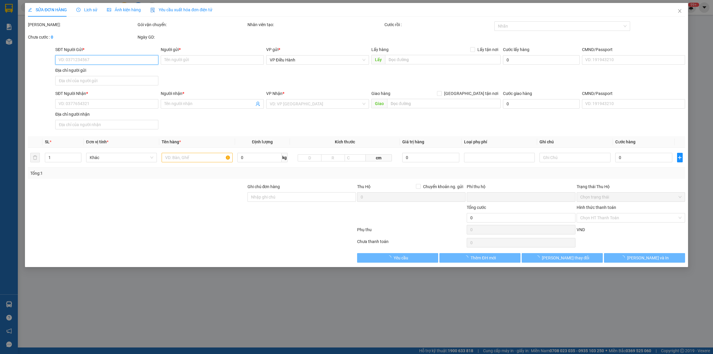
type input "khách - 0978424085"
checkbox input "true"
type input "Người nhận:[GEOGRAPHIC_DATA]"
type input "0978424085 - giao sdt này ạ"
type input "0"
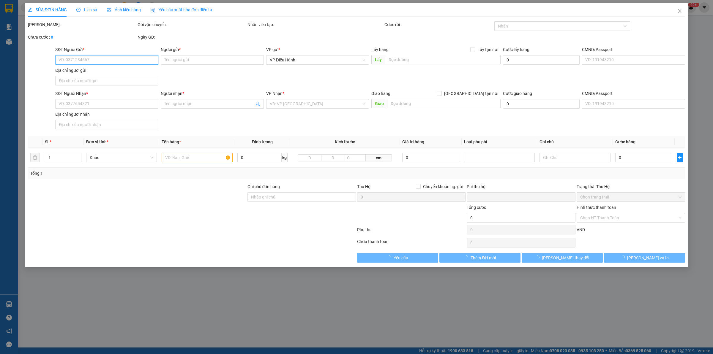
type input "120.000"
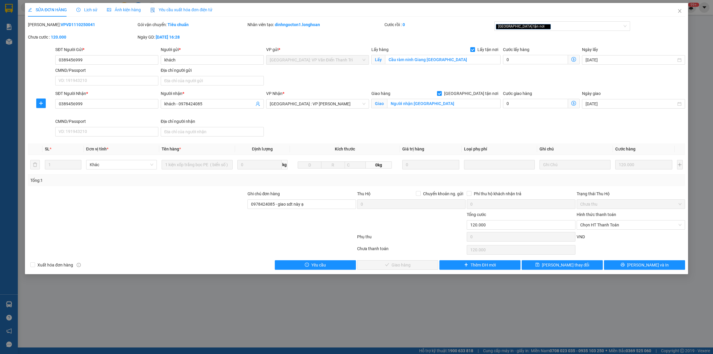
click at [86, 10] on span "Lịch sử" at bounding box center [86, 9] width 21 height 5
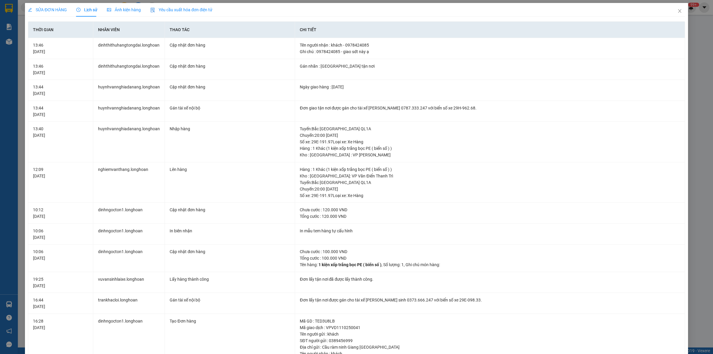
click at [50, 10] on span "SỬA ĐƠN HÀNG" at bounding box center [47, 9] width 39 height 5
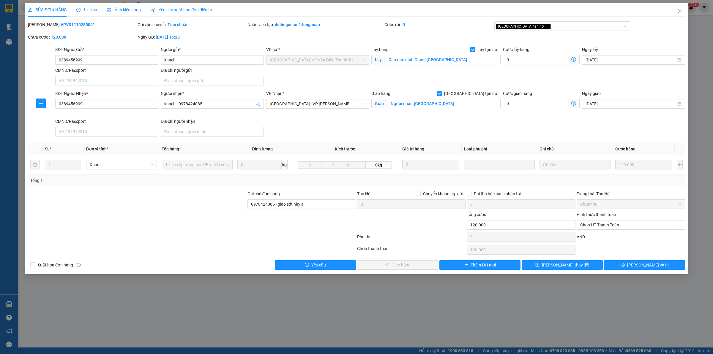
click at [95, 3] on div "Lịch sử" at bounding box center [86, 10] width 21 height 14
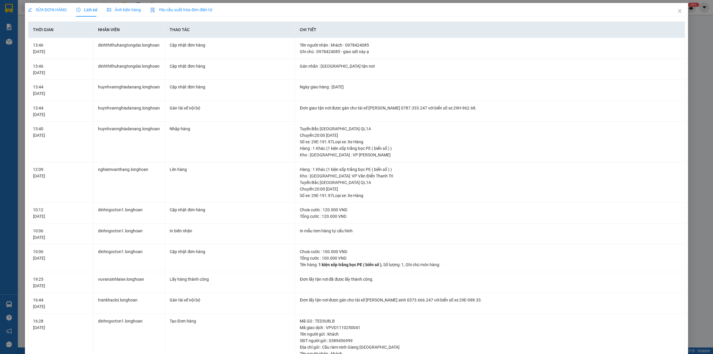
click at [61, 7] on div "SỬA ĐƠN HÀNG" at bounding box center [47, 10] width 39 height 7
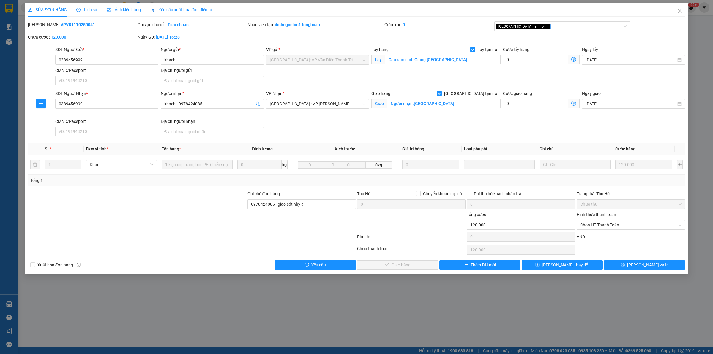
click at [90, 12] on span "Lịch sử" at bounding box center [86, 9] width 21 height 5
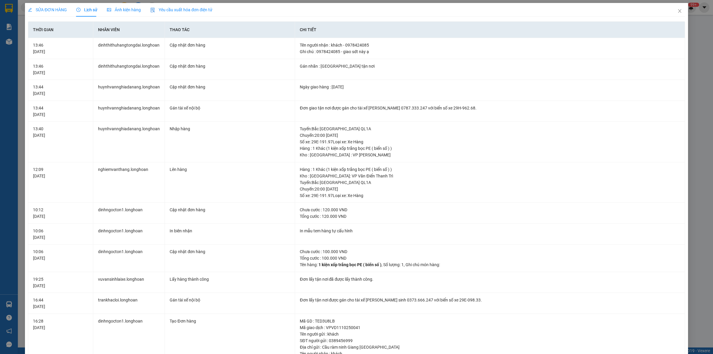
click at [52, 7] on span "SỬA ĐƠN HÀNG" at bounding box center [47, 9] width 39 height 5
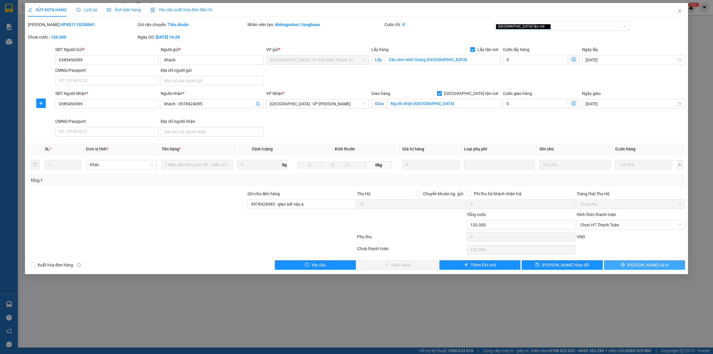
click at [648, 266] on span "[PERSON_NAME] và In" at bounding box center [648, 265] width 42 height 7
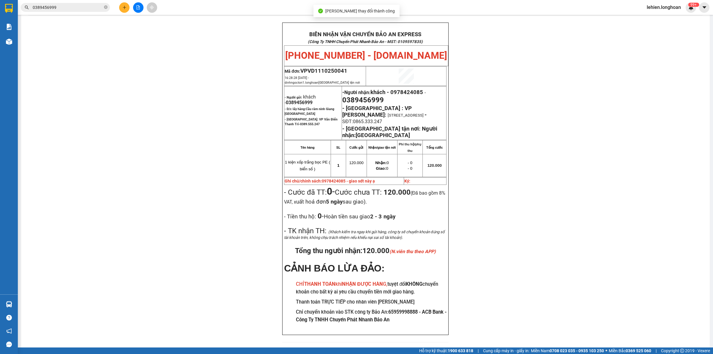
scroll to position [37, 0]
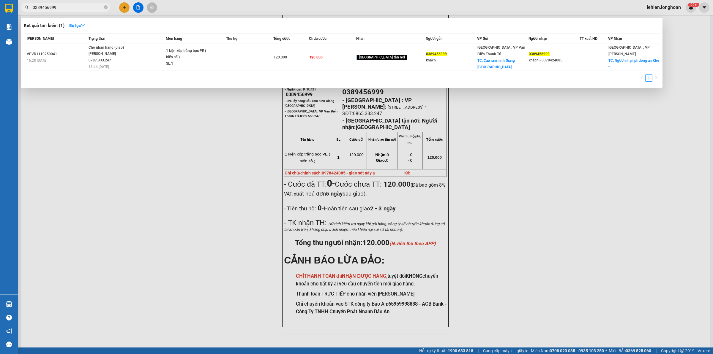
drag, startPoint x: 90, startPoint y: 7, endPoint x: 0, endPoint y: -1, distance: 90.3
click at [0, 0] on html "Kết quả tìm kiếm ( 1 ) Bộ lọc Mã ĐH Trạng thái Món hàng Thu hộ Tổng cước Chưa c…" at bounding box center [356, 177] width 713 height 354
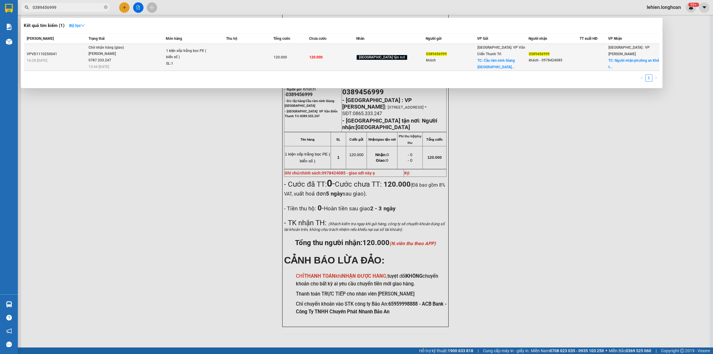
click at [105, 52] on div "[PERSON_NAME] 0787.333.247" at bounding box center [110, 57] width 45 height 13
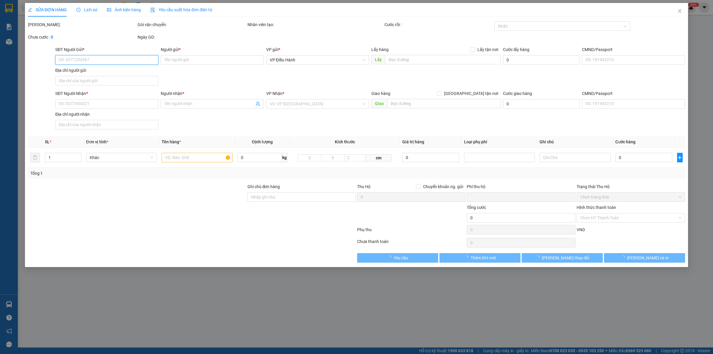
type input "0389456999"
type input "khách"
checkbox input "true"
type input "Cầu ràm ninh Giang [GEOGRAPHIC_DATA]"
type input "0389456999"
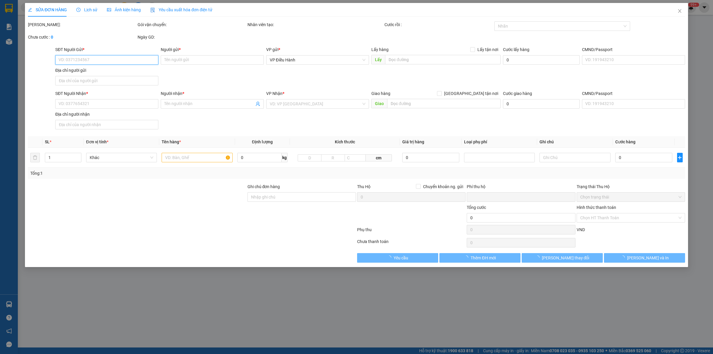
type input "khách - 0978424085"
checkbox input "true"
type input "Người nhận:[GEOGRAPHIC_DATA]"
type input "0978424085 - giao sdt này ạ"
type input "0"
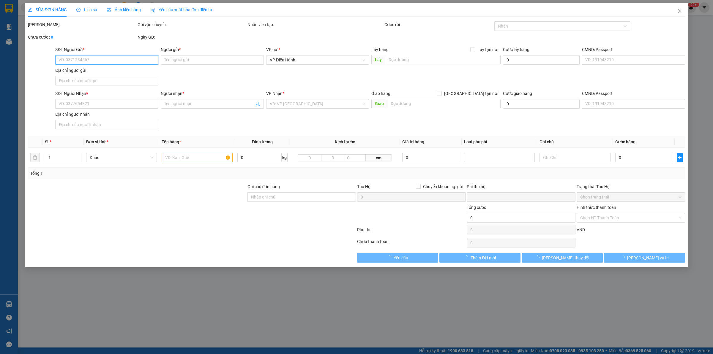
type input "120.000"
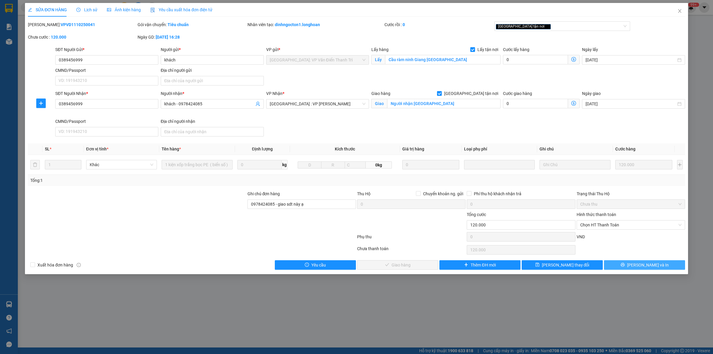
click at [644, 267] on span "[PERSON_NAME] và In" at bounding box center [648, 265] width 42 height 7
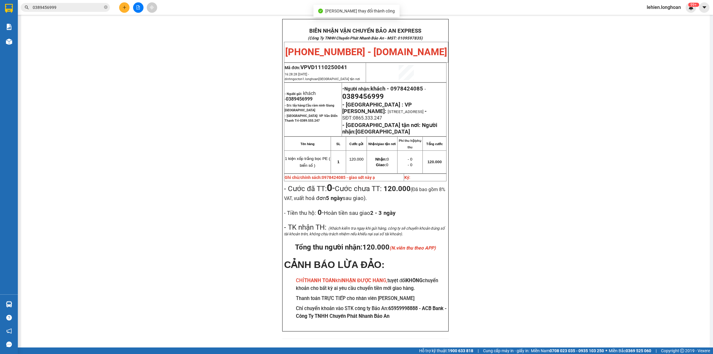
scroll to position [30, 0]
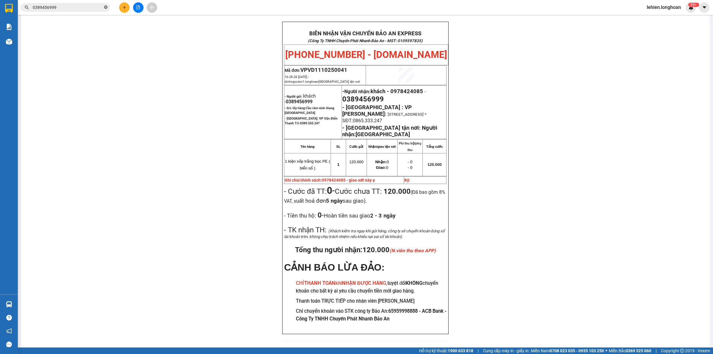
click at [106, 9] on icon "close-circle" at bounding box center [106, 7] width 4 height 4
click at [89, 5] on input "text" at bounding box center [68, 7] width 70 height 7
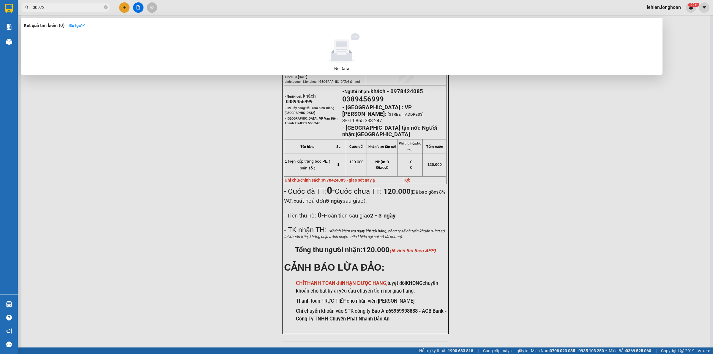
click at [36, 10] on input "00972" at bounding box center [68, 7] width 70 height 7
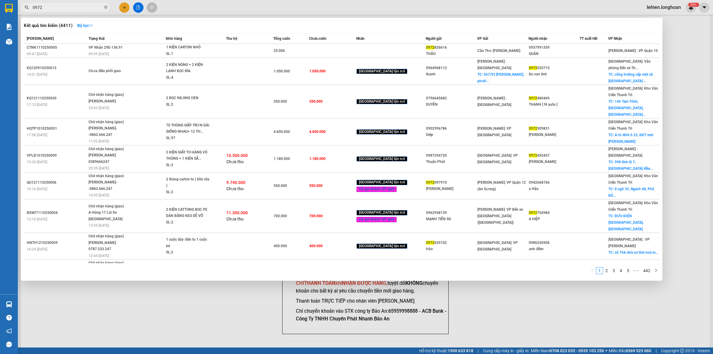
click at [59, 5] on input "0972" at bounding box center [68, 7] width 70 height 7
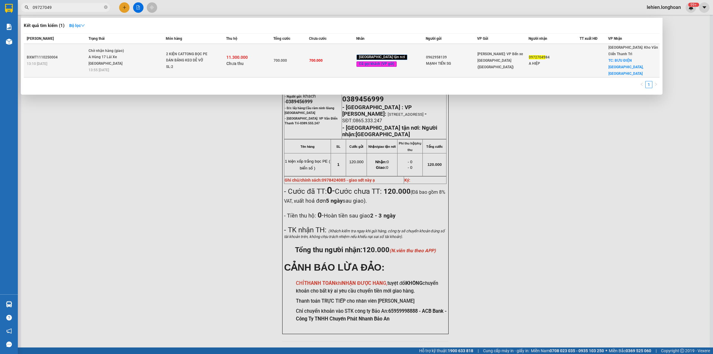
type input "09727049"
click at [69, 48] on td "BXMT1110250004 13:10 [DATE]" at bounding box center [55, 61] width 63 height 34
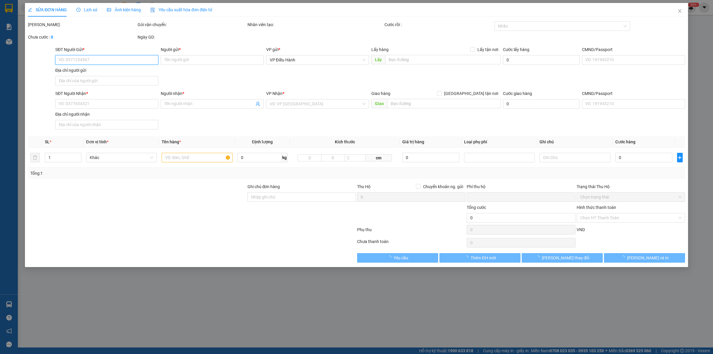
type input "0962958139"
type input "MẠNH TIẾN SG"
type input "0972704984"
type input "A HIỆP"
checkbox input "true"
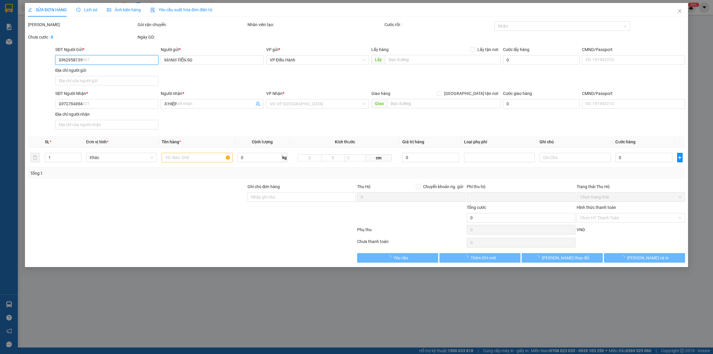
type input "BƯU ĐIỆN [GEOGRAPHIC_DATA],[GEOGRAPHIC_DATA]"
type input "HÀNG DỄ VỠ NHẸ TAY NHẬN NGUYÊN KIỆN GIAO NGUYÊN KIỆN, HƯ VỠ K ĐỀN"
type input "700.000"
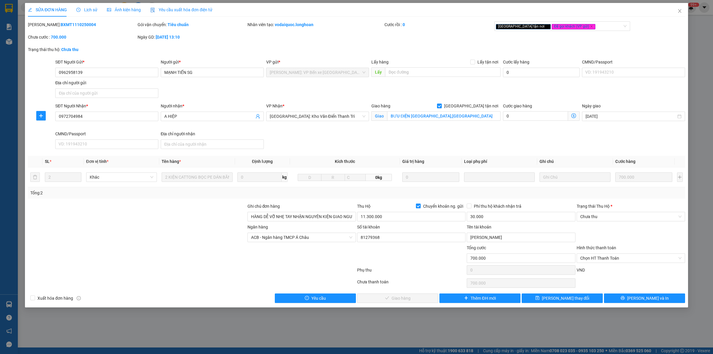
click at [82, 7] on span "Lịch sử" at bounding box center [86, 9] width 21 height 5
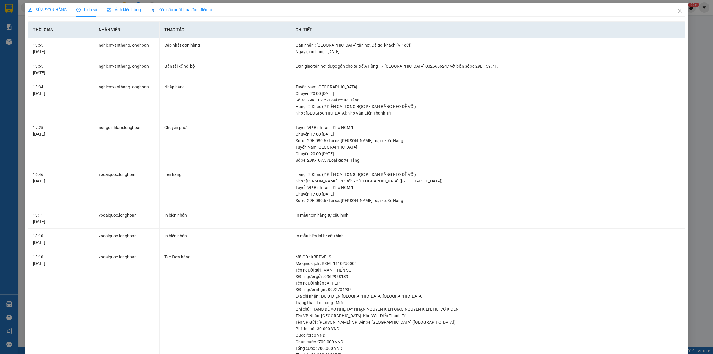
click at [54, 8] on span "SỬA ĐƠN HÀNG" at bounding box center [47, 9] width 39 height 5
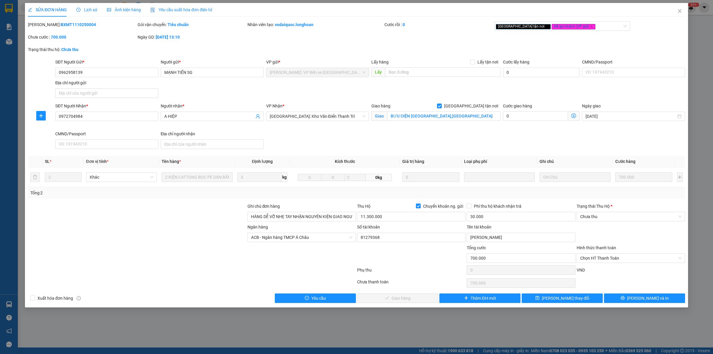
click at [140, 208] on div at bounding box center [136, 213] width 219 height 21
click at [679, 9] on icon "close" at bounding box center [679, 11] width 5 height 5
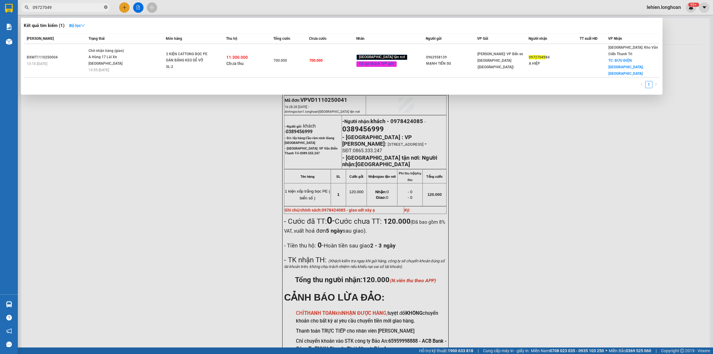
click at [106, 7] on icon "close-circle" at bounding box center [106, 7] width 4 height 4
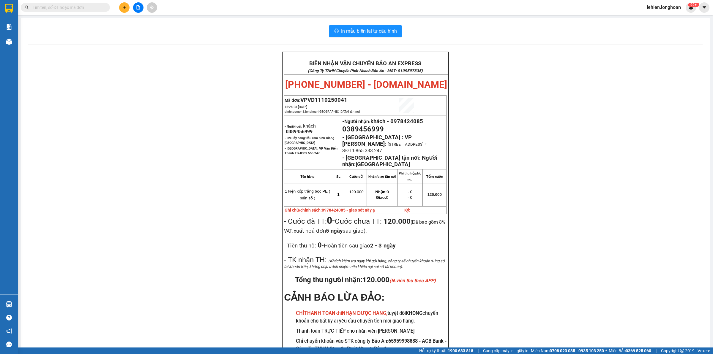
click at [96, 4] on input "text" at bounding box center [68, 7] width 70 height 7
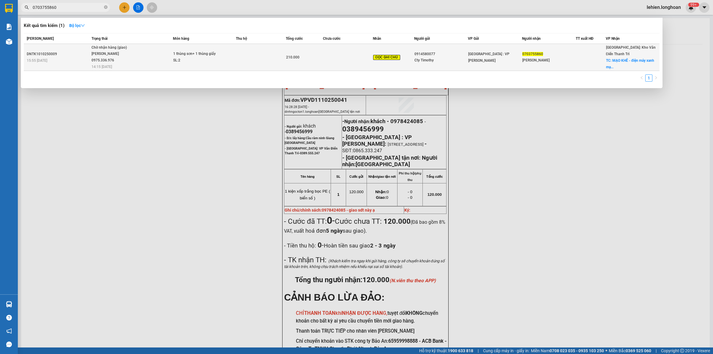
type input "0703755860"
click at [137, 51] on span "Chờ nhận hàng (giao) [PERSON_NAME] 0975.336.976 14:15 [DATE]" at bounding box center [131, 57] width 81 height 25
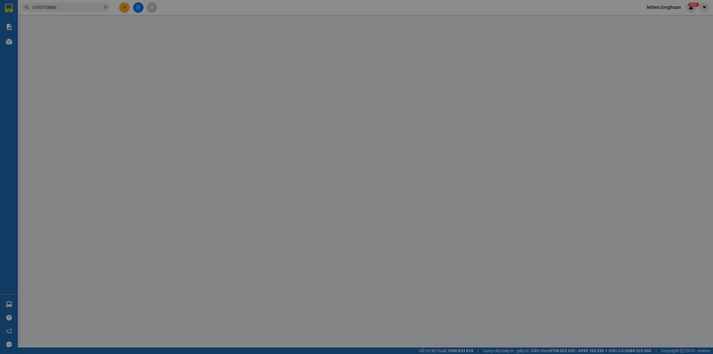
type input "0914580077"
type input "Cty Timothy"
type input "0703755860"
type input "[PERSON_NAME]"
checkbox input "true"
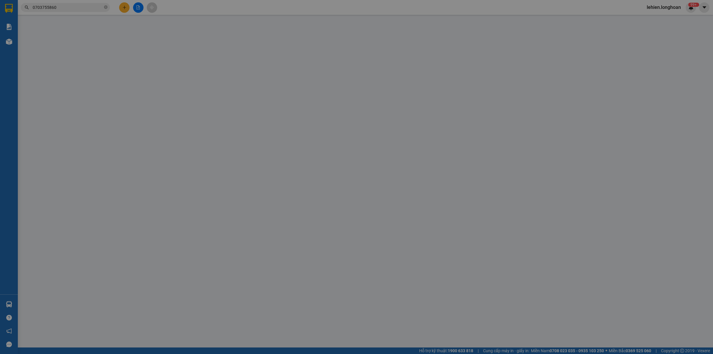
type input "MẠO KHÊ - điện máy xanh mạo khê, [GEOGRAPHIC_DATA], [GEOGRAPHIC_DATA]"
type input "khách đổi địa chỉ nhận"
type input "0"
type input "210.000"
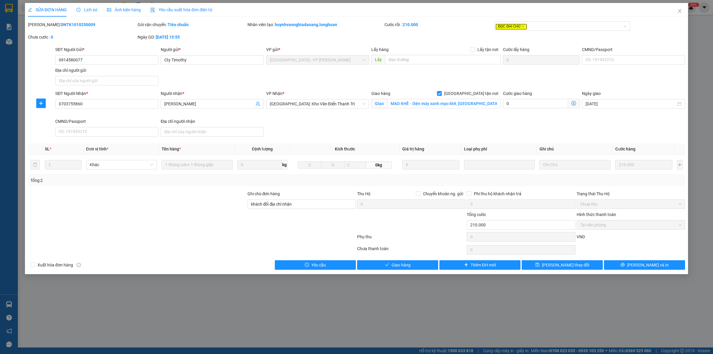
click at [95, 10] on span "Lịch sử" at bounding box center [86, 9] width 21 height 5
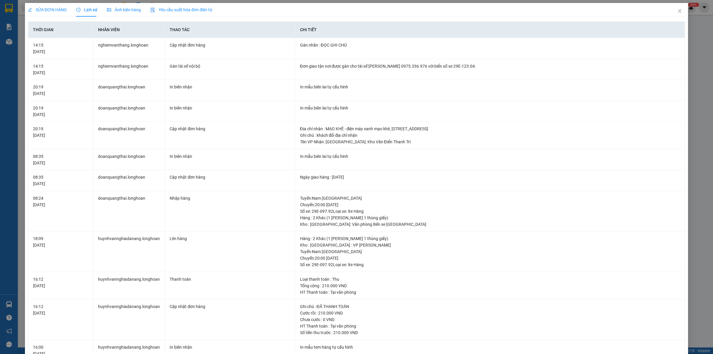
click at [62, 7] on span "SỬA ĐƠN HÀNG" at bounding box center [47, 9] width 39 height 5
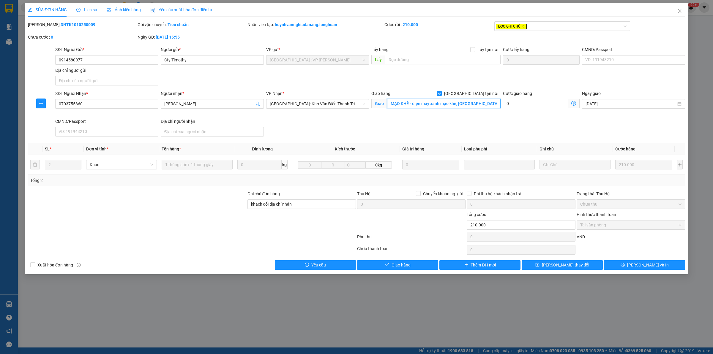
click at [437, 100] on input "MẠO KHÊ - điện máy xanh mạo khê, [GEOGRAPHIC_DATA], [GEOGRAPHIC_DATA]" at bounding box center [443, 104] width 113 height 10
click at [458, 102] on input "MẠO KHÊ - điện máy xanh mạo khê, [GEOGRAPHIC_DATA], [GEOGRAPHIC_DATA]" at bounding box center [443, 104] width 113 height 10
click at [482, 102] on input "MẠO KHÊ - điện máy xanh mạo khê, [GEOGRAPHIC_DATA], [GEOGRAPHIC_DATA]" at bounding box center [443, 104] width 113 height 10
click at [663, 266] on button "[PERSON_NAME] và In" at bounding box center [644, 265] width 81 height 10
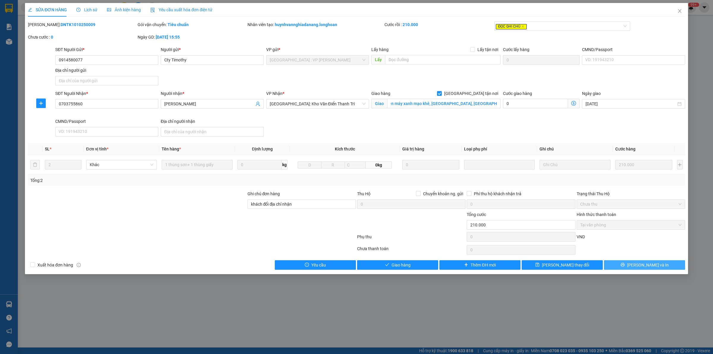
scroll to position [0, 0]
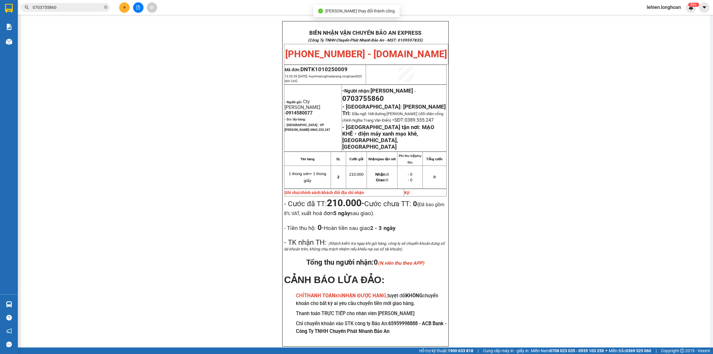
scroll to position [40, 0]
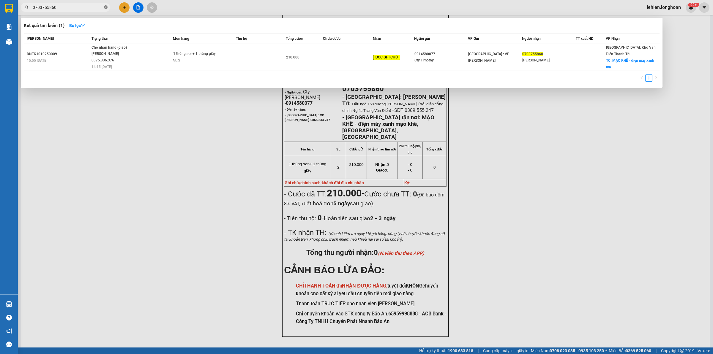
click at [106, 5] on icon "close-circle" at bounding box center [106, 7] width 4 height 4
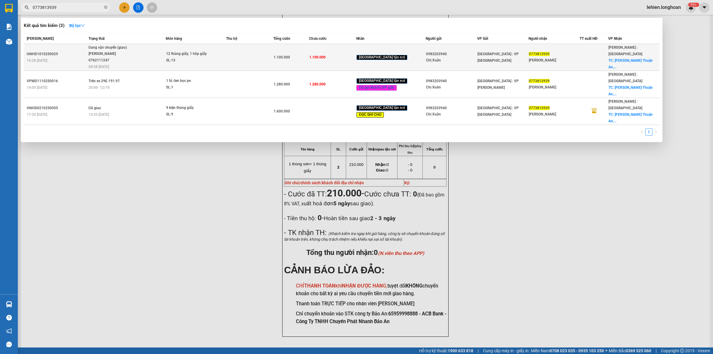
type input "0773813939"
click at [141, 50] on span "Đang vận chuyển (giao) [GEOGRAPHIC_DATA] 0762111247 08:58 [DATE]" at bounding box center [126, 57] width 77 height 25
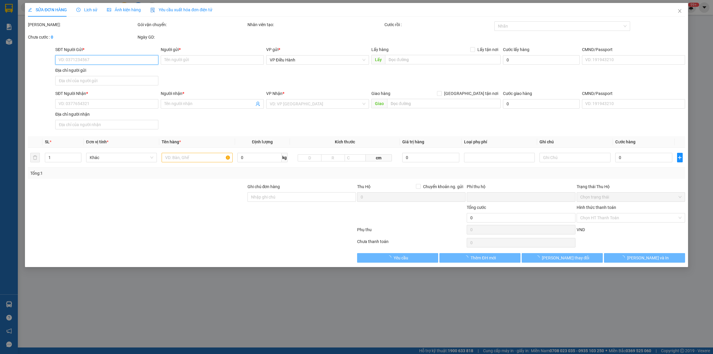
type input "0983203940"
type input "Chị Xuân"
type input "0773813939"
type input "[PERSON_NAME]"
checkbox input "true"
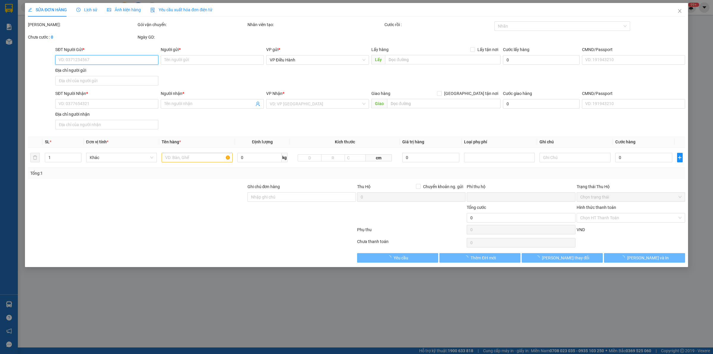
type input "Chung Cư BenHill Thuận An, mặt đường, Đ. [GEOGRAPHIC_DATA], Khu dân cư [GEOGRAP…"
type input "0"
type input "1.100.000"
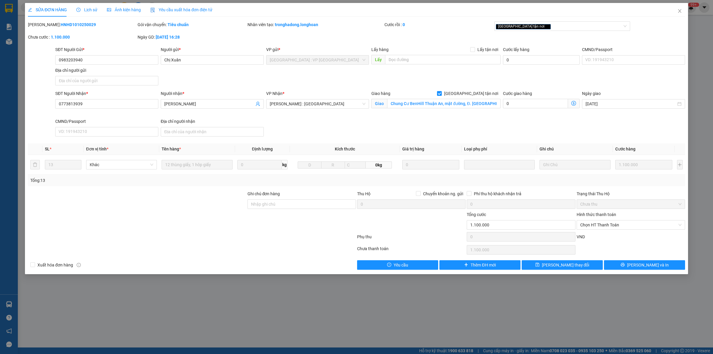
click at [75, 10] on div "SỬA ĐƠN HÀNG Lịch sử Ảnh kiện hàng Yêu cầu xuất hóa đơn điện tử" at bounding box center [120, 10] width 184 height 14
click at [88, 10] on span "Lịch sử" at bounding box center [86, 9] width 21 height 5
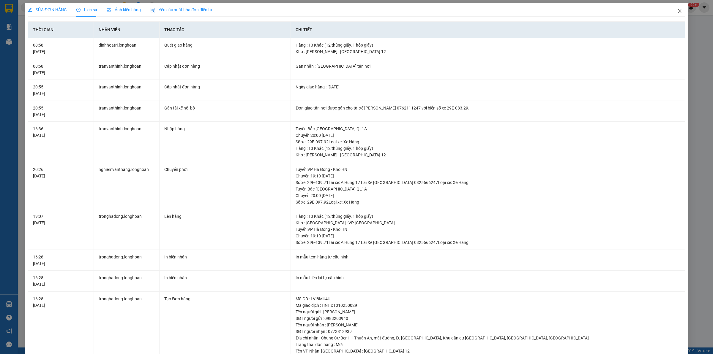
click at [677, 9] on icon "close" at bounding box center [679, 11] width 5 height 5
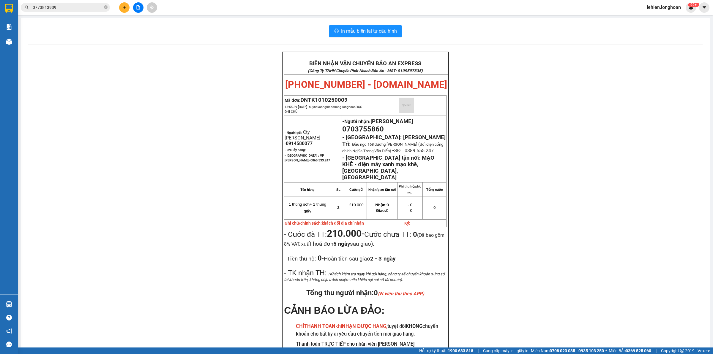
click at [71, 7] on input "0773813939" at bounding box center [68, 7] width 70 height 7
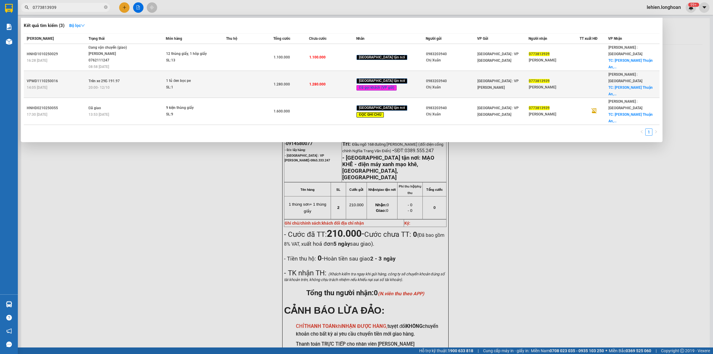
click at [98, 79] on span "Trên xe 29E-191.97" at bounding box center [103, 81] width 31 height 4
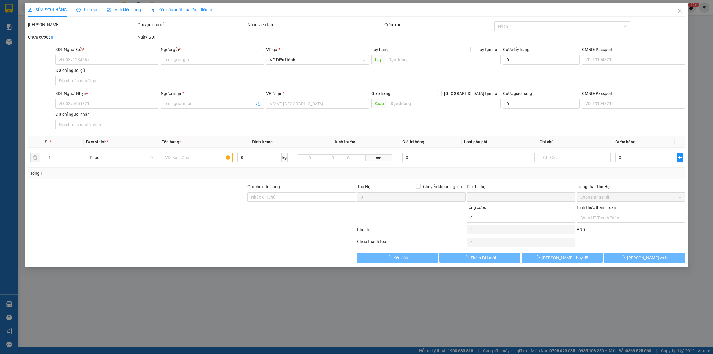
type input "0983203940"
type input "Chị Xuân"
type input "0773813939"
type input "[PERSON_NAME]"
checkbox input "true"
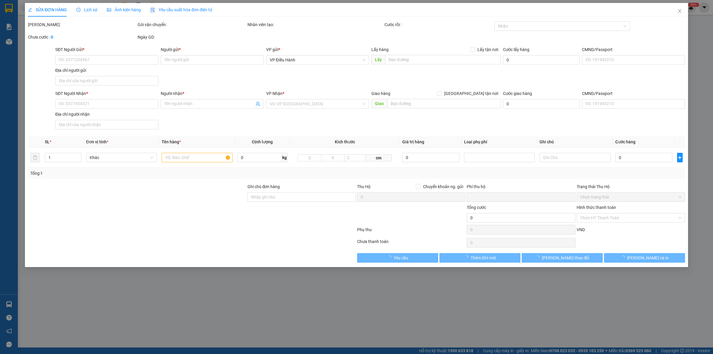
type input "Chung Cư BenHill Thuận An, mặt đường, Đ. [GEOGRAPHIC_DATA], Khu dân cư [GEOGRAP…"
type input "hư méo móp ko chịu trách nhiệm xếp hàng hết sức cẩn thận đã báo người gửi"
type input "0"
type input "1.280.000"
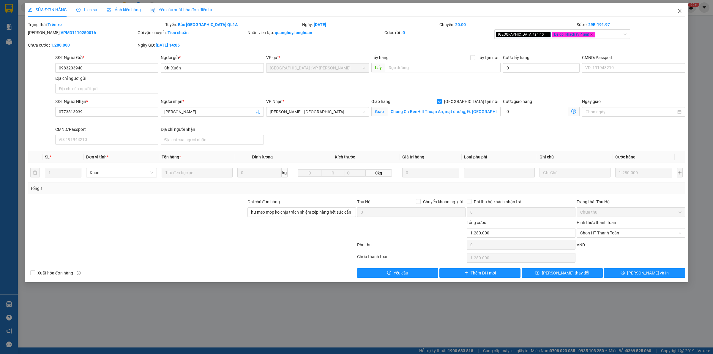
drag, startPoint x: 685, startPoint y: 13, endPoint x: 641, endPoint y: 13, distance: 44.0
click at [685, 13] on span "Close" at bounding box center [679, 11] width 17 height 17
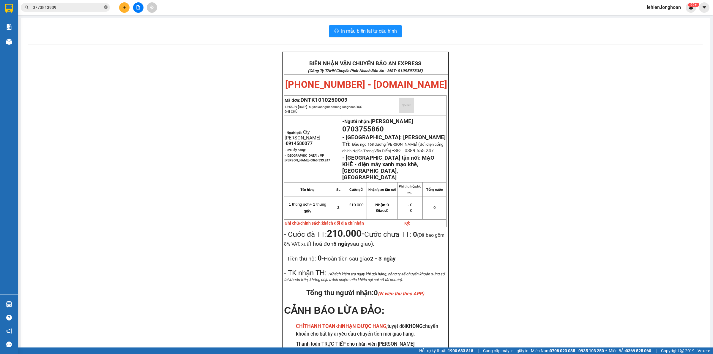
click at [106, 5] on span at bounding box center [106, 8] width 4 height 6
paste input "0858251285"
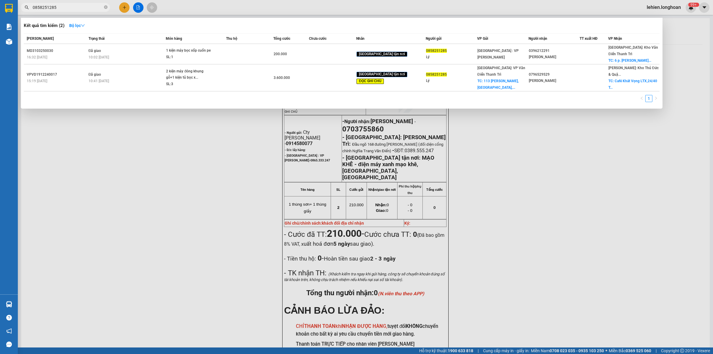
type input "0858251285"
click at [105, 6] on icon "close-circle" at bounding box center [106, 7] width 4 height 4
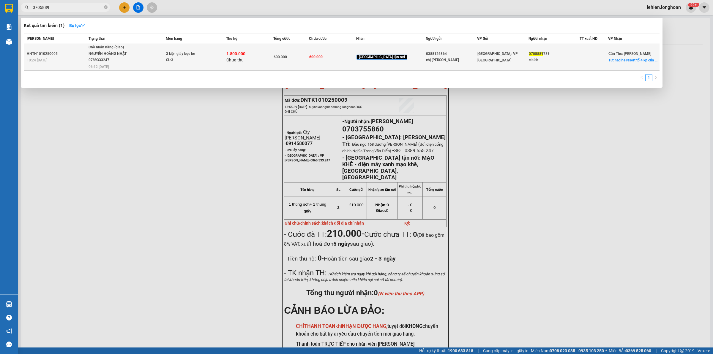
type input "0705889"
click at [180, 62] on div "SL: 3" at bounding box center [188, 60] width 45 height 7
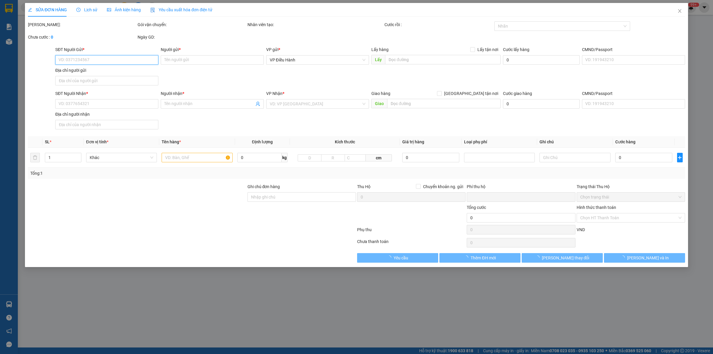
type input "0388126864"
type input "chị [PERSON_NAME]"
type input "0705889789"
type input "c bích"
checkbox input "true"
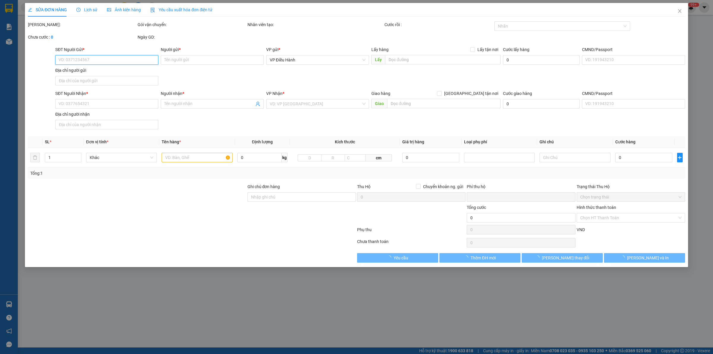
type input "nadine resort tổ 4 kp cửa lấp [GEOGRAPHIC_DATA]"
type input "600.000"
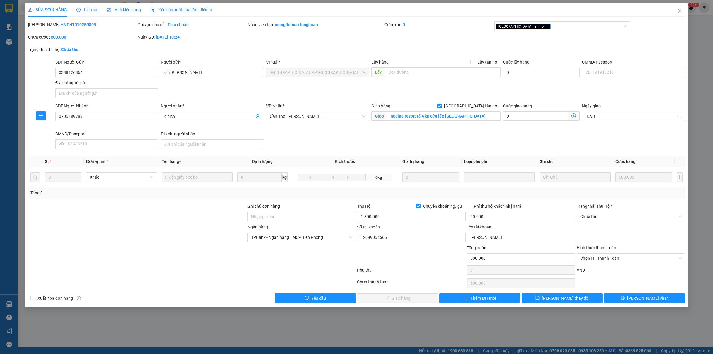
click at [91, 12] on span "Lịch sử" at bounding box center [86, 9] width 21 height 5
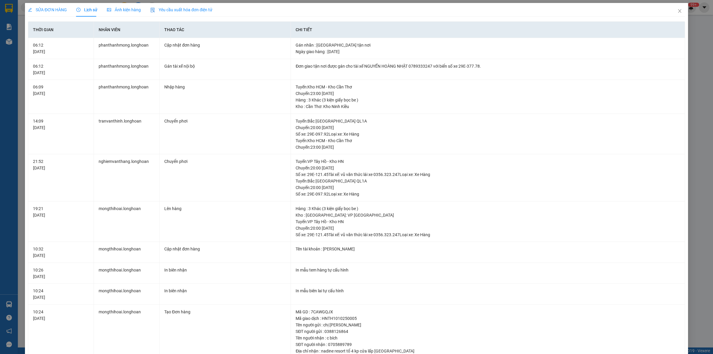
click at [56, 10] on span "SỬA ĐƠN HÀNG" at bounding box center [47, 9] width 39 height 5
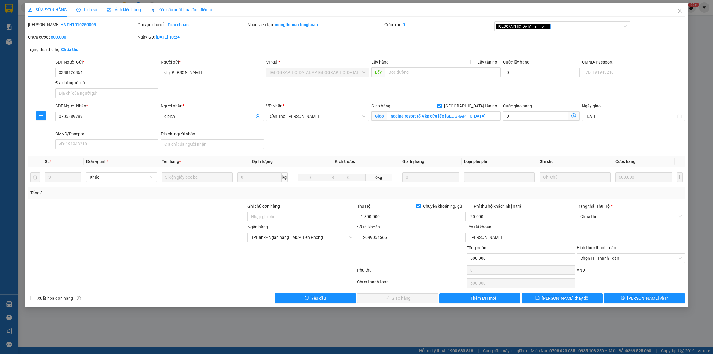
click at [83, 9] on span "Lịch sử" at bounding box center [86, 9] width 21 height 5
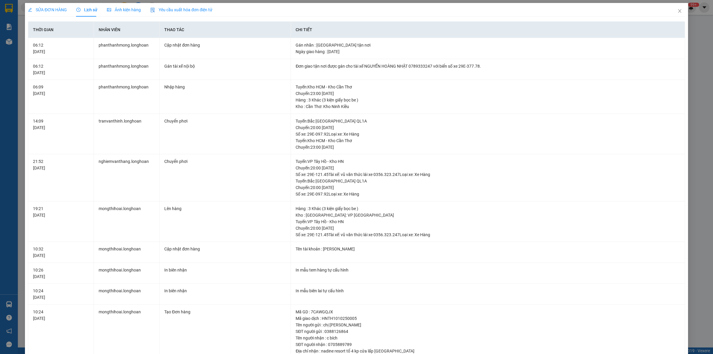
click at [60, 10] on span "SỬA ĐƠN HÀNG" at bounding box center [47, 9] width 39 height 5
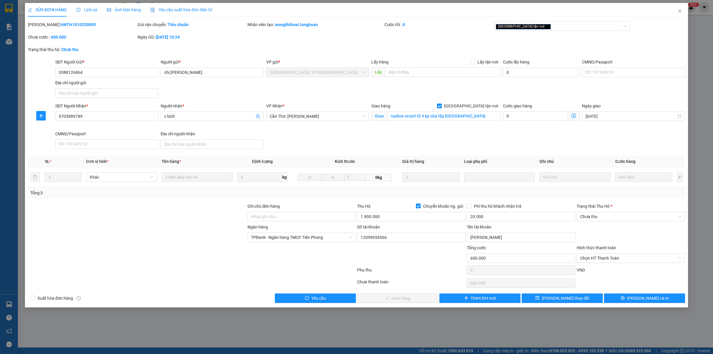
drag, startPoint x: 190, startPoint y: 253, endPoint x: 190, endPoint y: 246, distance: 6.2
click at [190, 252] on div at bounding box center [136, 255] width 219 height 21
click at [681, 11] on icon "close" at bounding box center [679, 11] width 5 height 5
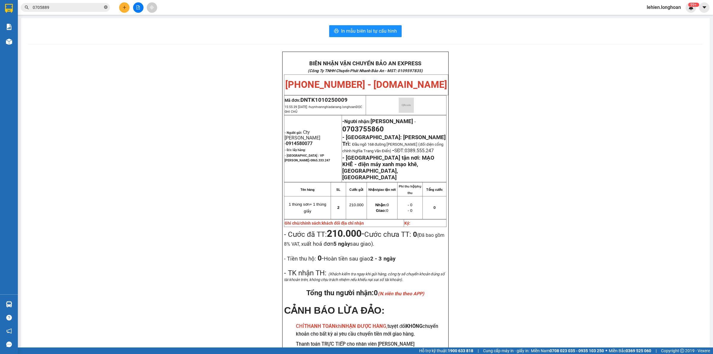
click at [106, 6] on icon "close-circle" at bounding box center [106, 7] width 4 height 4
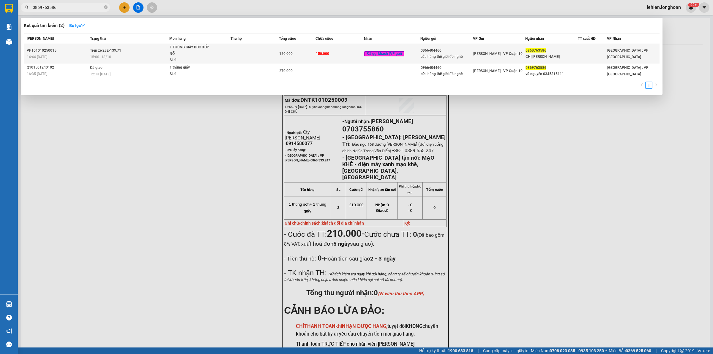
type input "0869763586"
click at [151, 50] on td "Trên xe 29E-139.71 15:00 [DATE]" at bounding box center [128, 54] width 81 height 20
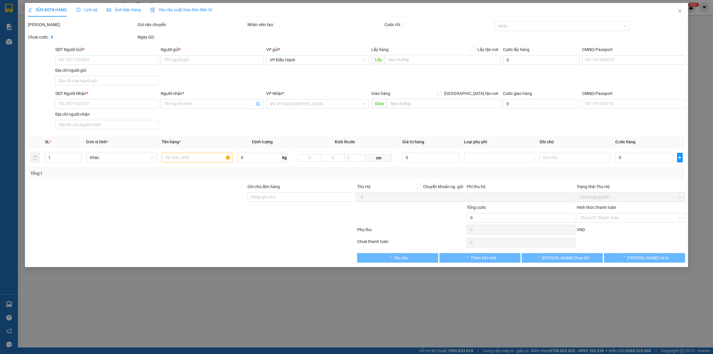
type input "0966404460"
type input "cửa hàng thế giới đồ nghề"
type input "0869763586"
type input "CHỊ [PERSON_NAME]"
type input "hàng k bao bể vỡ hư hỏng"
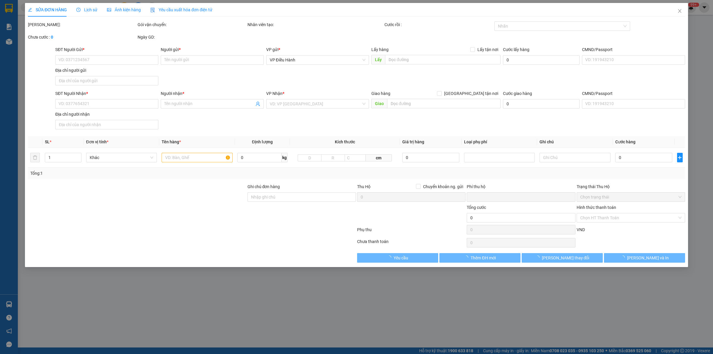
type input "0"
type input "150.000"
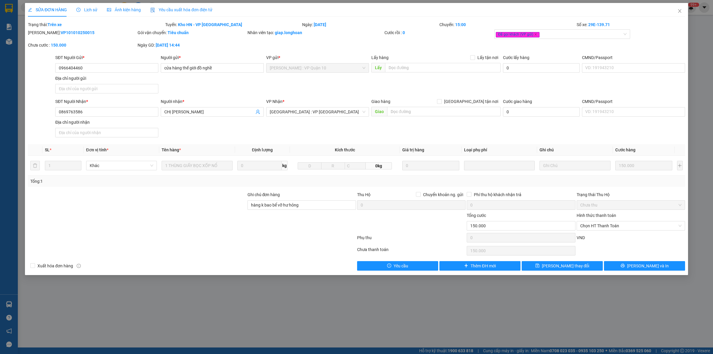
click at [83, 10] on span "Lịch sử" at bounding box center [86, 9] width 21 height 5
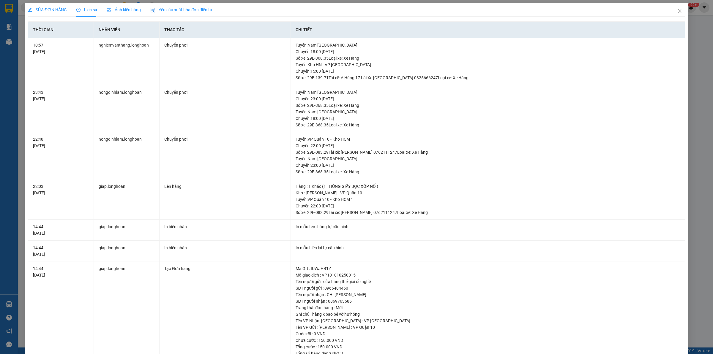
click at [39, 4] on div "SỬA ĐƠN HÀNG" at bounding box center [47, 10] width 39 height 14
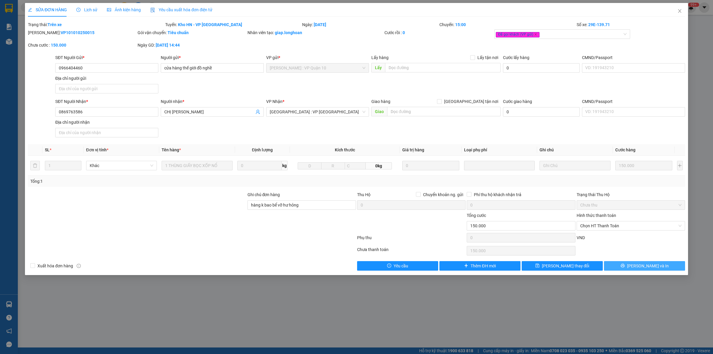
click at [645, 271] on button "[PERSON_NAME] và In" at bounding box center [644, 266] width 81 height 10
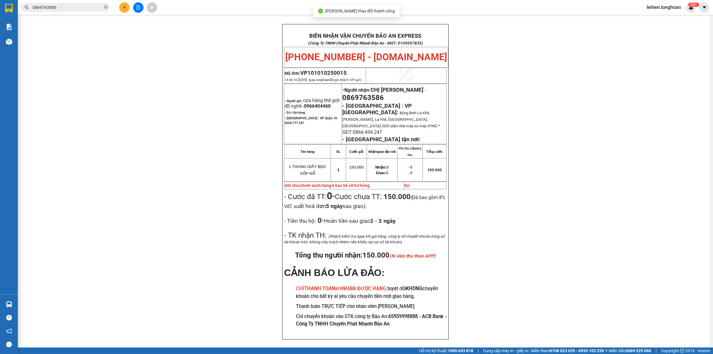
scroll to position [27, 0]
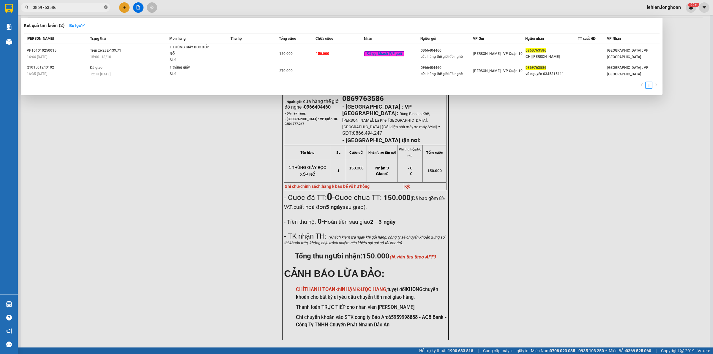
click at [106, 9] on icon "close-circle" at bounding box center [106, 7] width 4 height 4
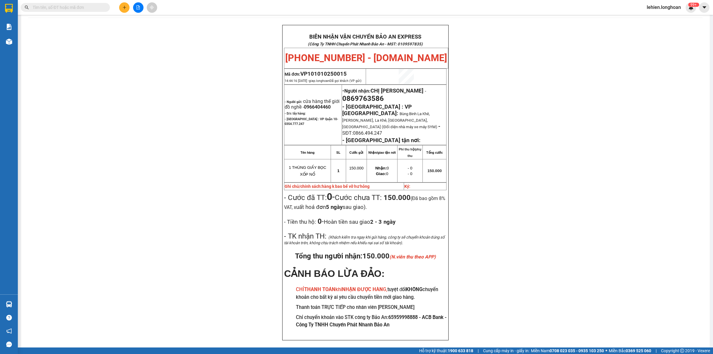
paste input "0972708329"
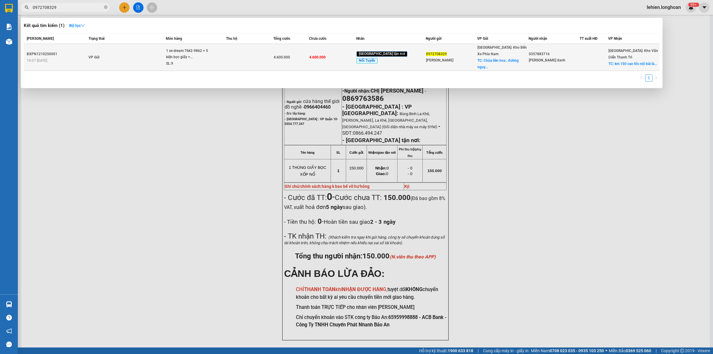
type input "0972708329"
click at [186, 54] on div "1 xe dream 76k2-9862 + 5 kiện bọc giấy +..." at bounding box center [188, 54] width 45 height 13
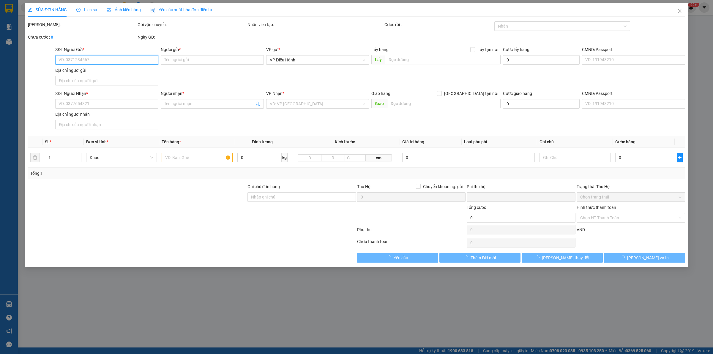
type input "0972708329"
type input "[PERSON_NAME]"
checkbox input "true"
type input "[GEOGRAPHIC_DATA] , [GEOGRAPHIC_DATA][PERSON_NAME]"
type input "0357883716"
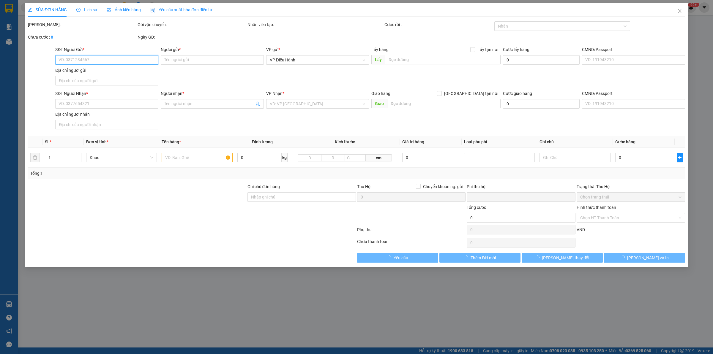
type input "[PERSON_NAME] danh"
checkbox input "true"
type input "km 150 cao tốc nội bài lào cai yên bái"
type input "1 CHÌA KHOÁ + KO CAVAT ( nhận nguyên kiện giao nguyên kiện ) hư võ ko đền"
type input "0"
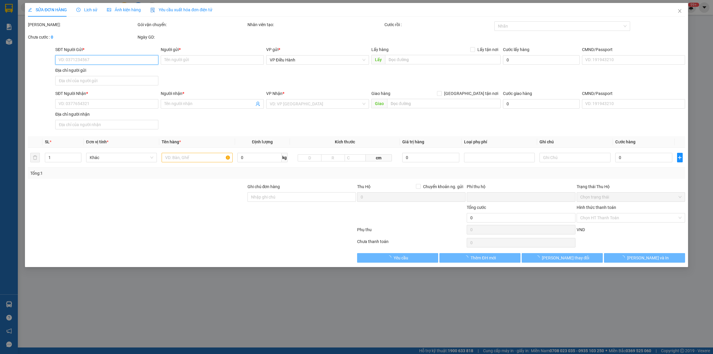
type input "4.600.000"
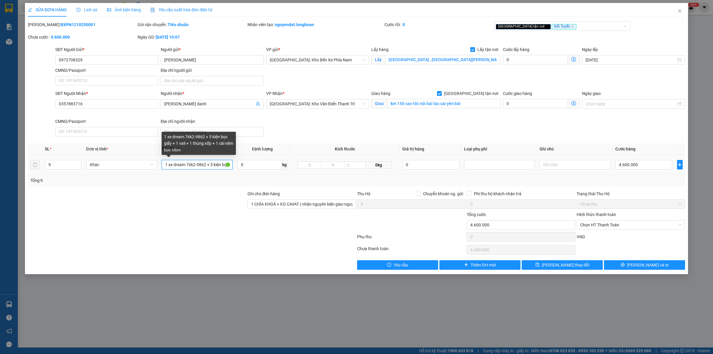
click at [189, 165] on input "1 xe dream 76k2-9862 + 5 kiện bọc giấy + 1 vali + 1 thùng xốp + 1 cái nệm bọc n…" at bounding box center [197, 165] width 71 height 10
click at [197, 167] on input "1 xe dream 76k2-9862 + 5 kiện bọc giấy + 1 vali + 1 thùng xốp + 1 cái nệm bọc n…" at bounding box center [197, 165] width 71 height 10
click at [679, 8] on span "Close" at bounding box center [679, 11] width 17 height 17
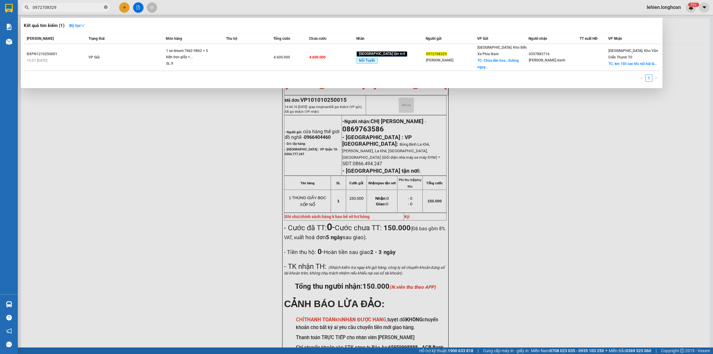
click at [105, 8] on icon "close-circle" at bounding box center [106, 7] width 4 height 4
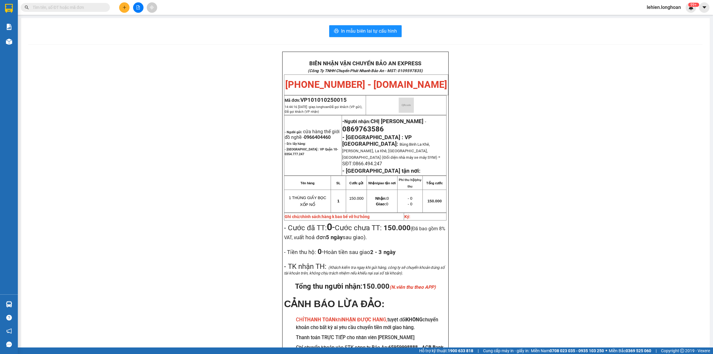
paste input "0765381669"
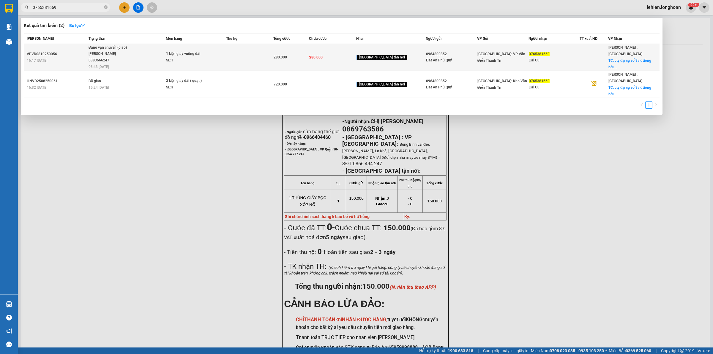
type input "0765381669"
click at [133, 58] on div "[PERSON_NAME] 0389666247" at bounding box center [110, 57] width 45 height 13
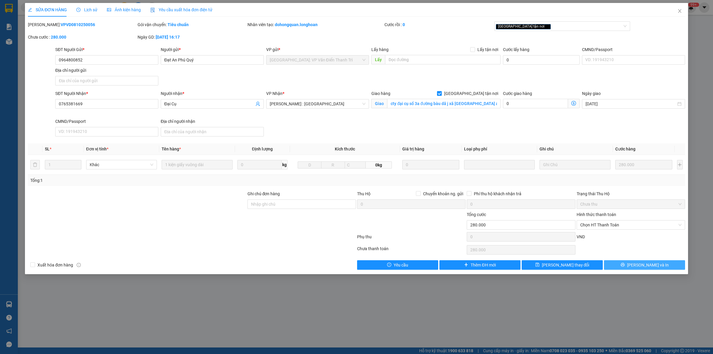
click at [625, 267] on icon "printer" at bounding box center [622, 265] width 4 height 4
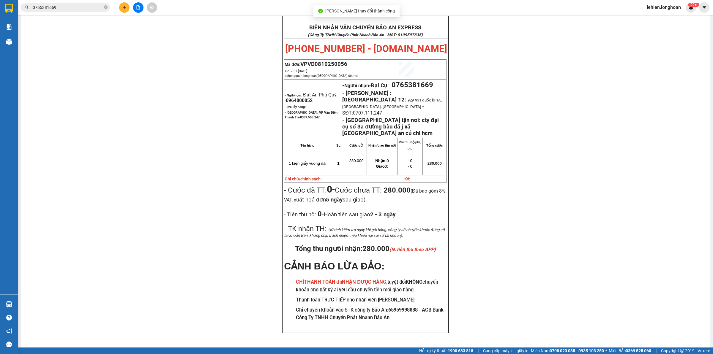
scroll to position [31, 0]
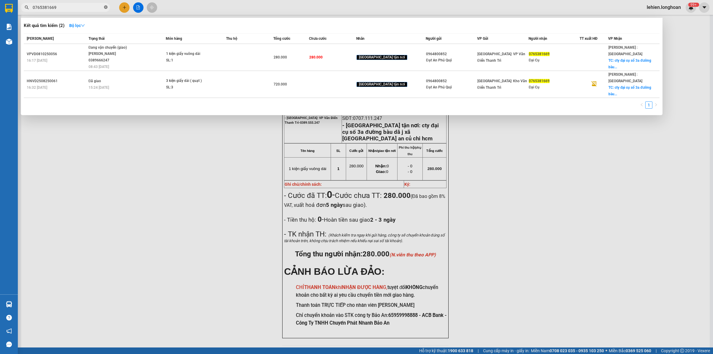
click at [104, 8] on icon "close-circle" at bounding box center [106, 7] width 4 height 4
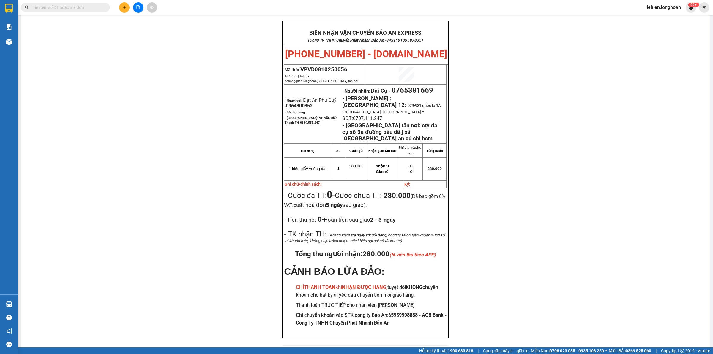
paste input "0913623777"
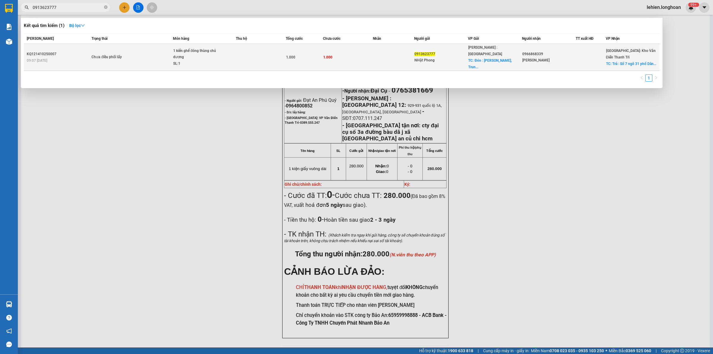
click at [126, 49] on td "Chưa điều phối lấy" at bounding box center [131, 57] width 83 height 27
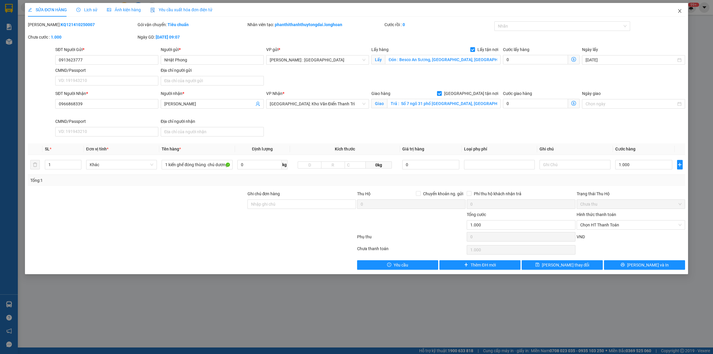
click at [678, 9] on icon "close" at bounding box center [679, 11] width 5 height 5
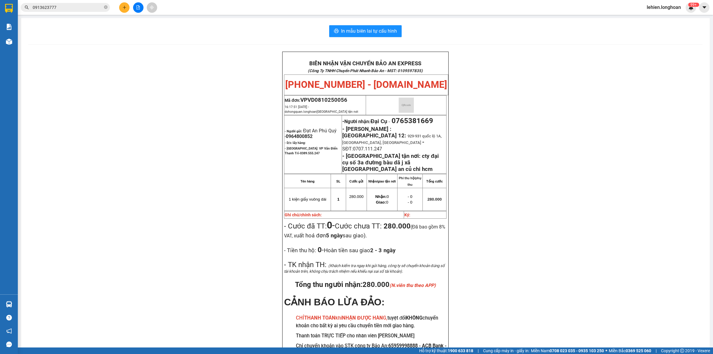
click at [108, 9] on span "0913623777" at bounding box center [65, 7] width 89 height 9
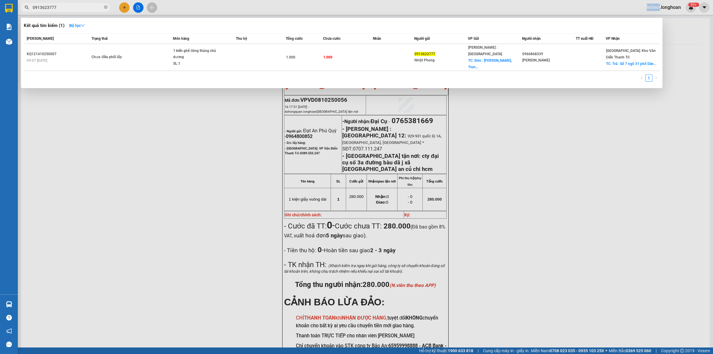
click at [108, 9] on span "0913623777" at bounding box center [65, 7] width 89 height 9
click at [107, 7] on icon "close-circle" at bounding box center [106, 7] width 4 height 4
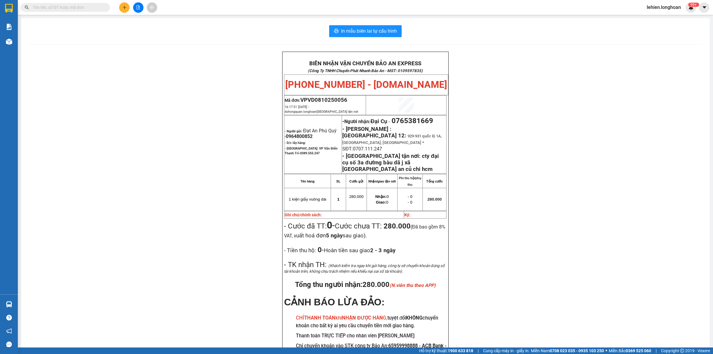
paste input "VPHM1110250032"
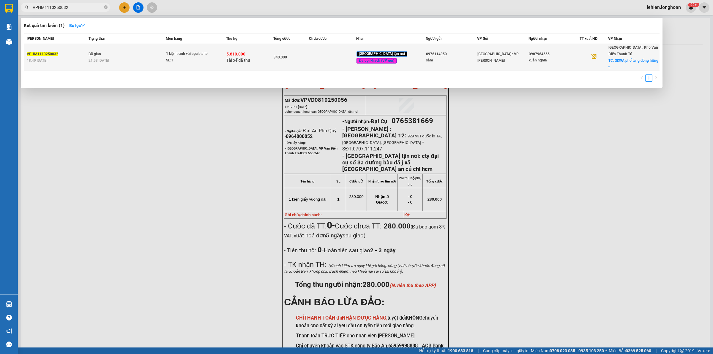
click at [144, 51] on td "Đã giao 21:53 [DATE]" at bounding box center [126, 57] width 79 height 27
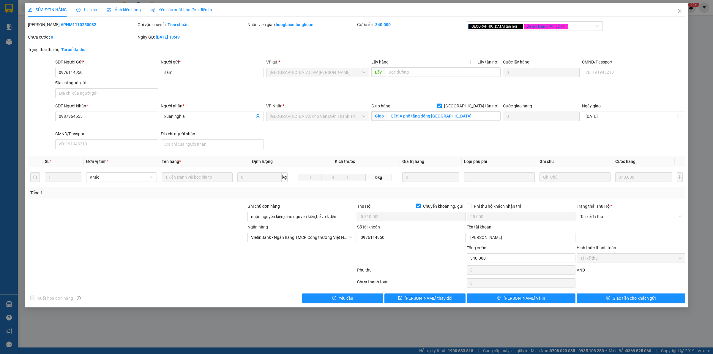
click at [85, 11] on span "Lịch sử" at bounding box center [86, 9] width 21 height 5
